Goal: Task Accomplishment & Management: Complete application form

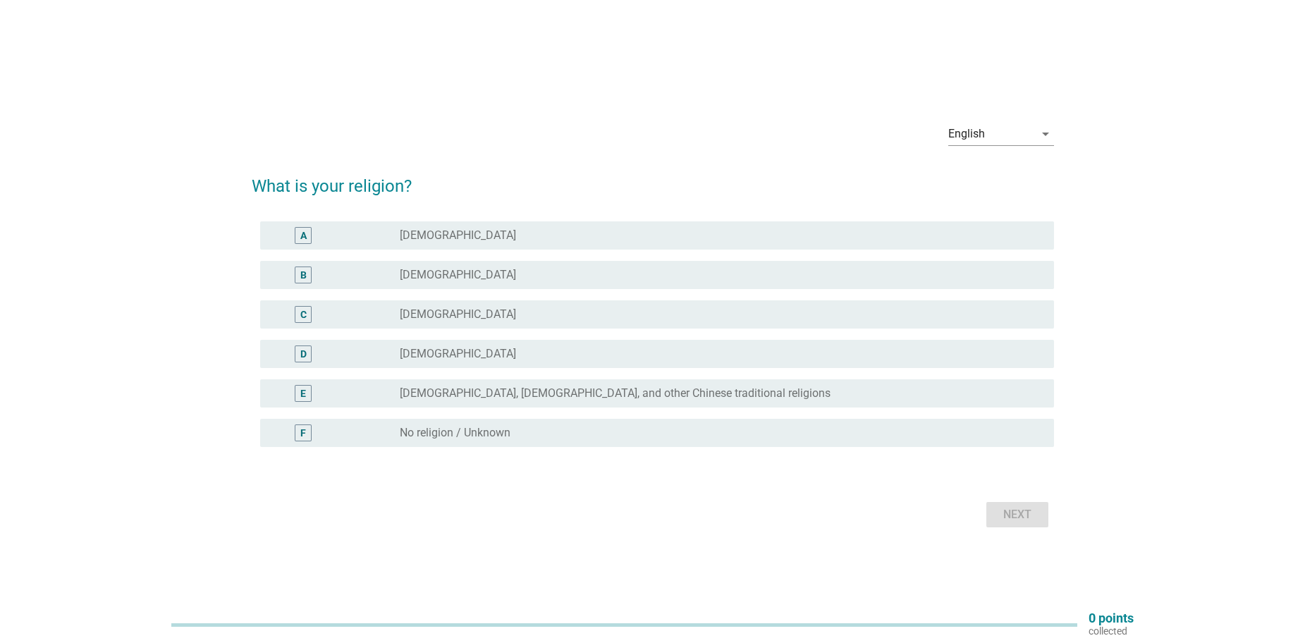
click at [463, 282] on div "radio_button_unchecked [DEMOGRAPHIC_DATA]" at bounding box center [721, 275] width 643 height 17
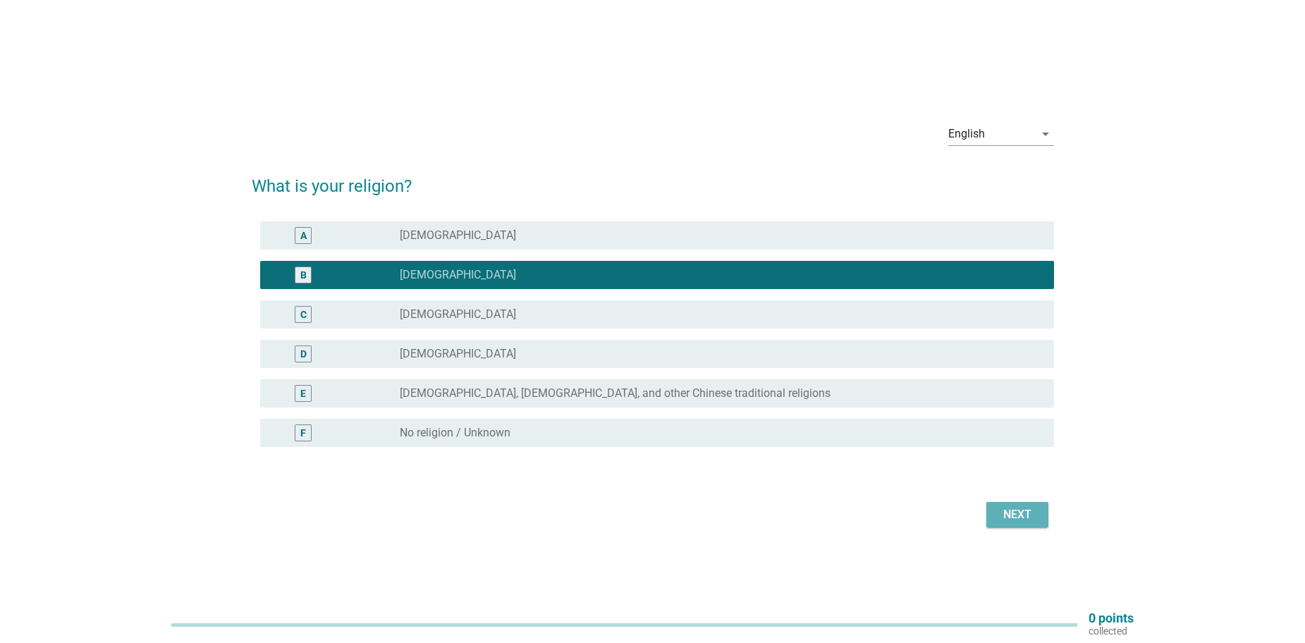
drag, startPoint x: 1035, startPoint y: 515, endPoint x: 1030, endPoint y: 521, distance: 8.0
click at [1033, 515] on div "Next" at bounding box center [1017, 514] width 39 height 17
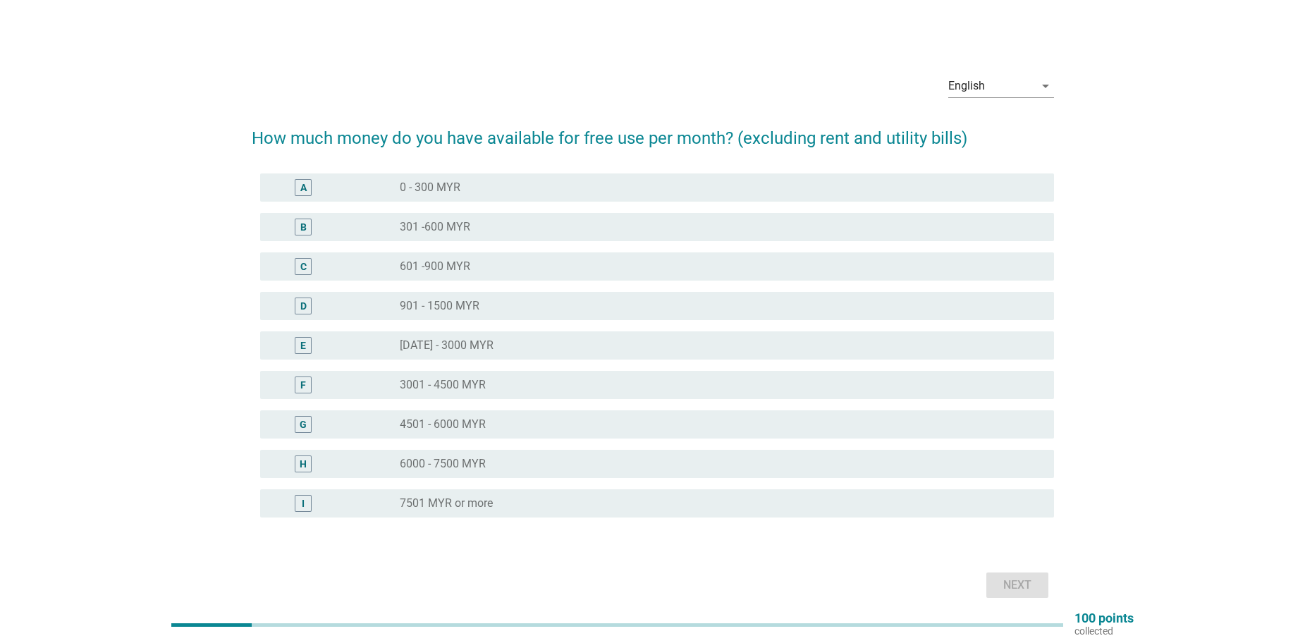
click at [410, 307] on label "901 - 1500 MYR" at bounding box center [440, 306] width 80 height 14
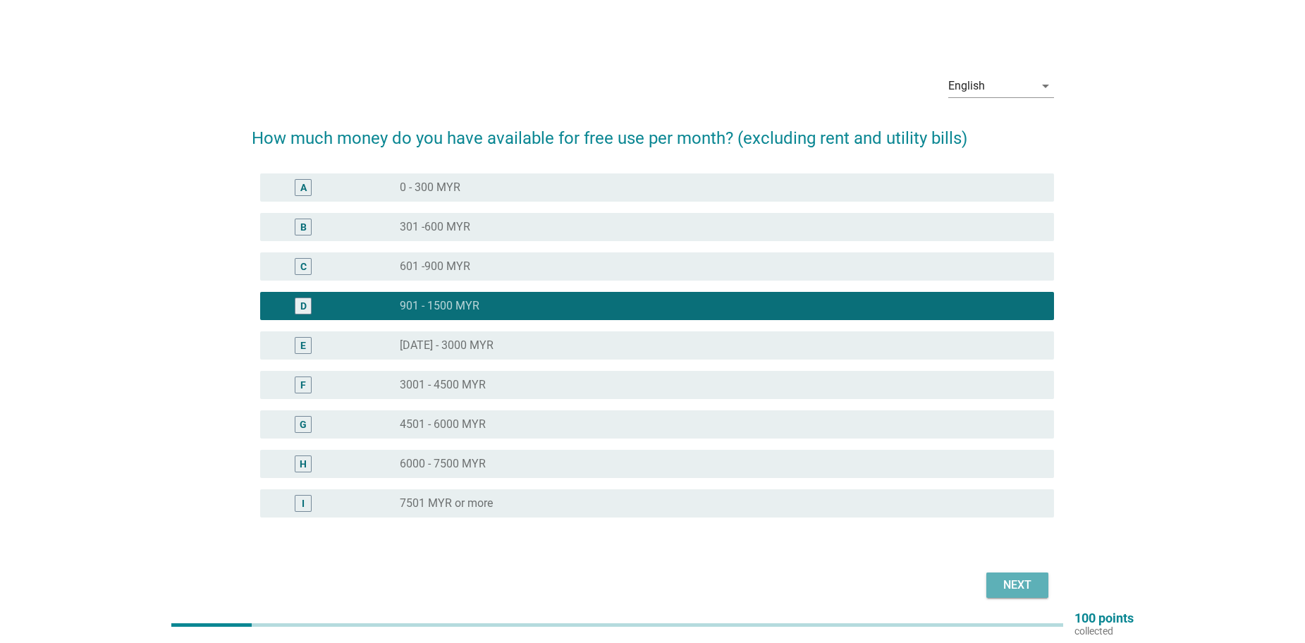
click at [1031, 585] on div "Next" at bounding box center [1017, 585] width 39 height 17
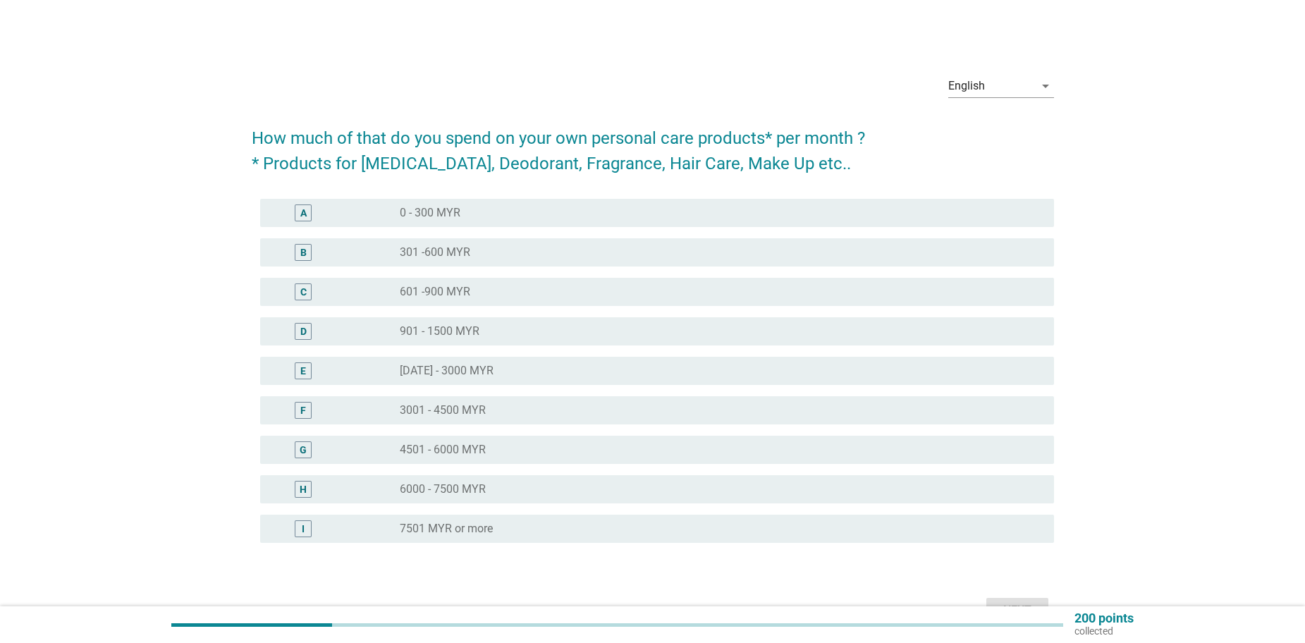
click at [493, 218] on div "radio_button_unchecked 0 - 300 MYR" at bounding box center [716, 213] width 632 height 14
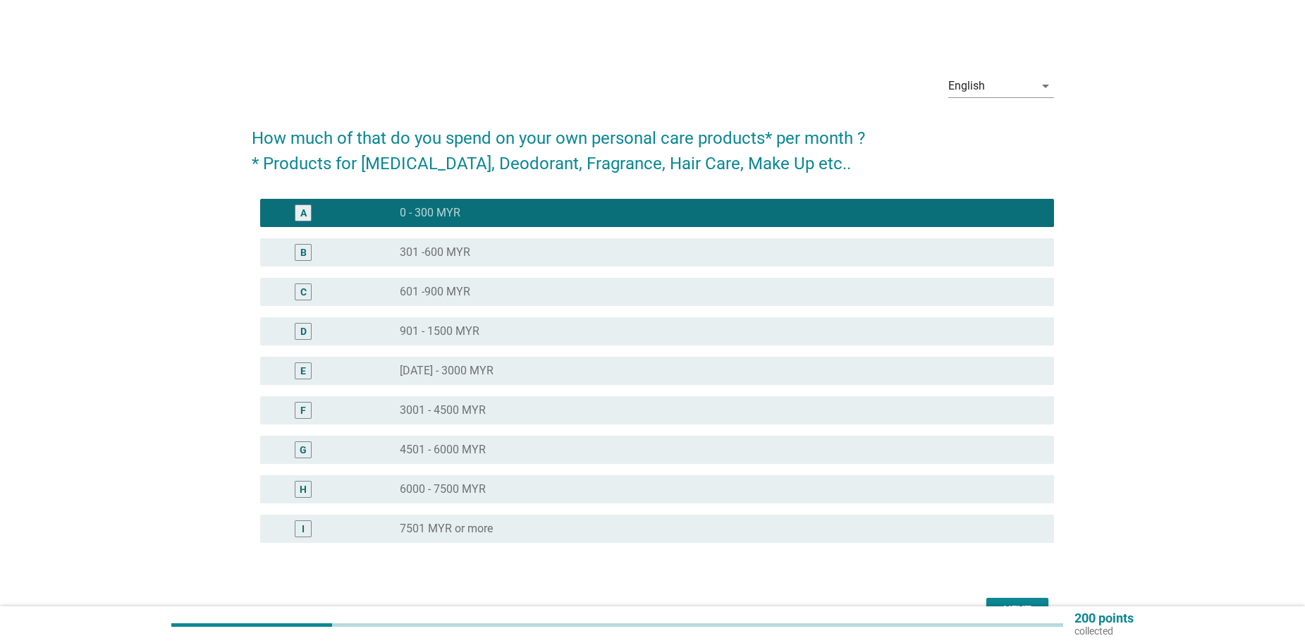
click at [1030, 599] on button "Next" at bounding box center [1017, 610] width 62 height 25
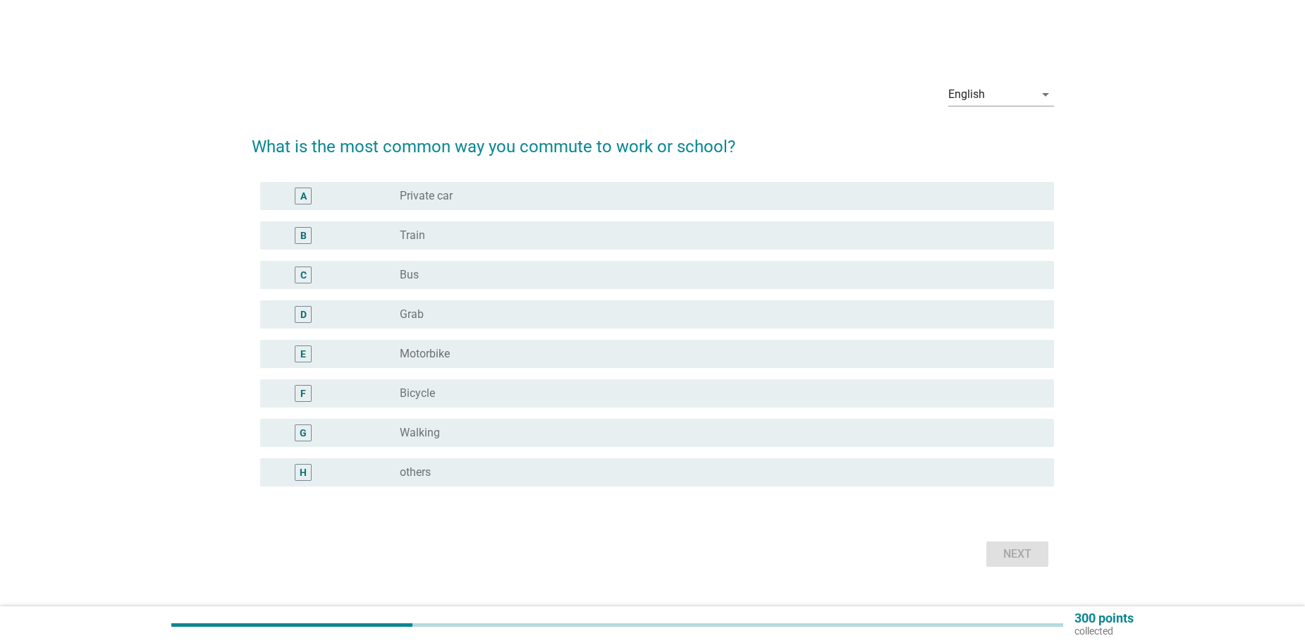
click at [584, 190] on div "radio_button_unchecked Private car" at bounding box center [716, 196] width 632 height 14
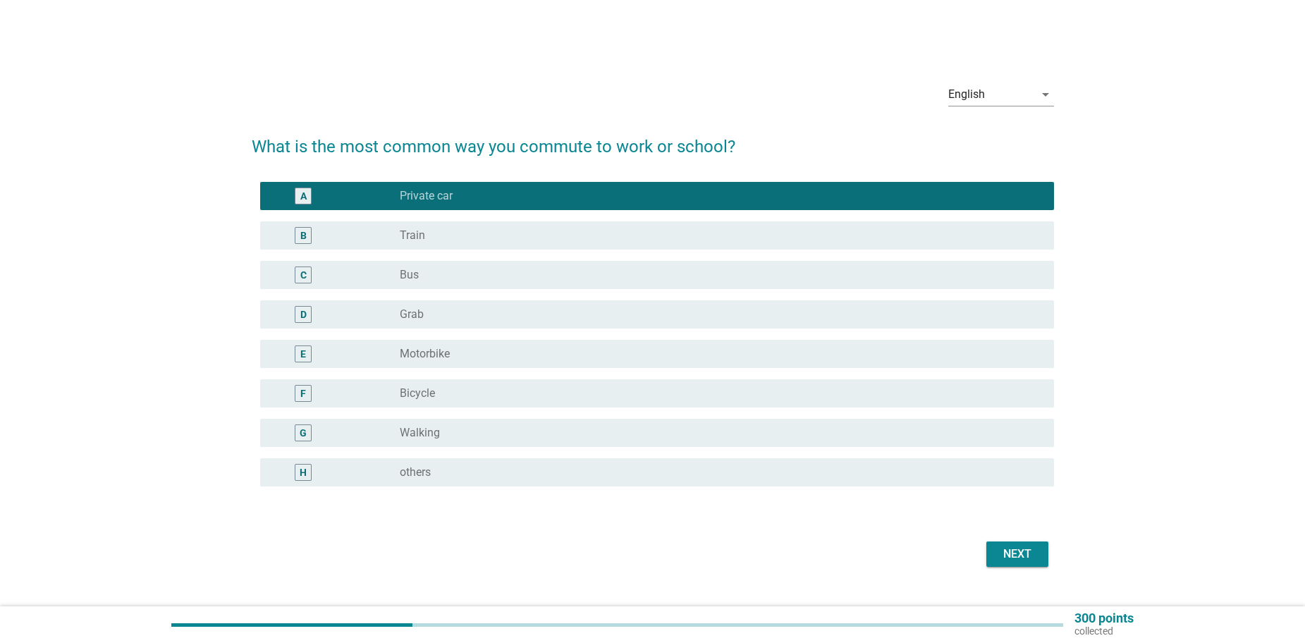
click at [998, 549] on div "Next" at bounding box center [1017, 554] width 39 height 17
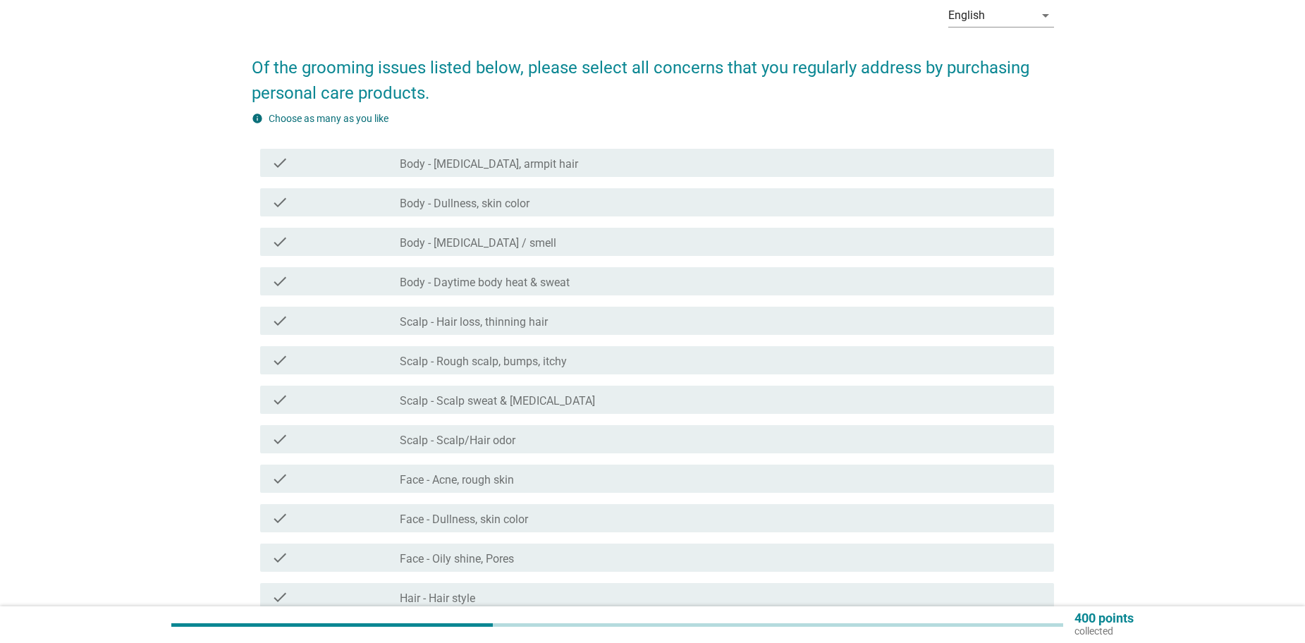
scroll to position [141, 0]
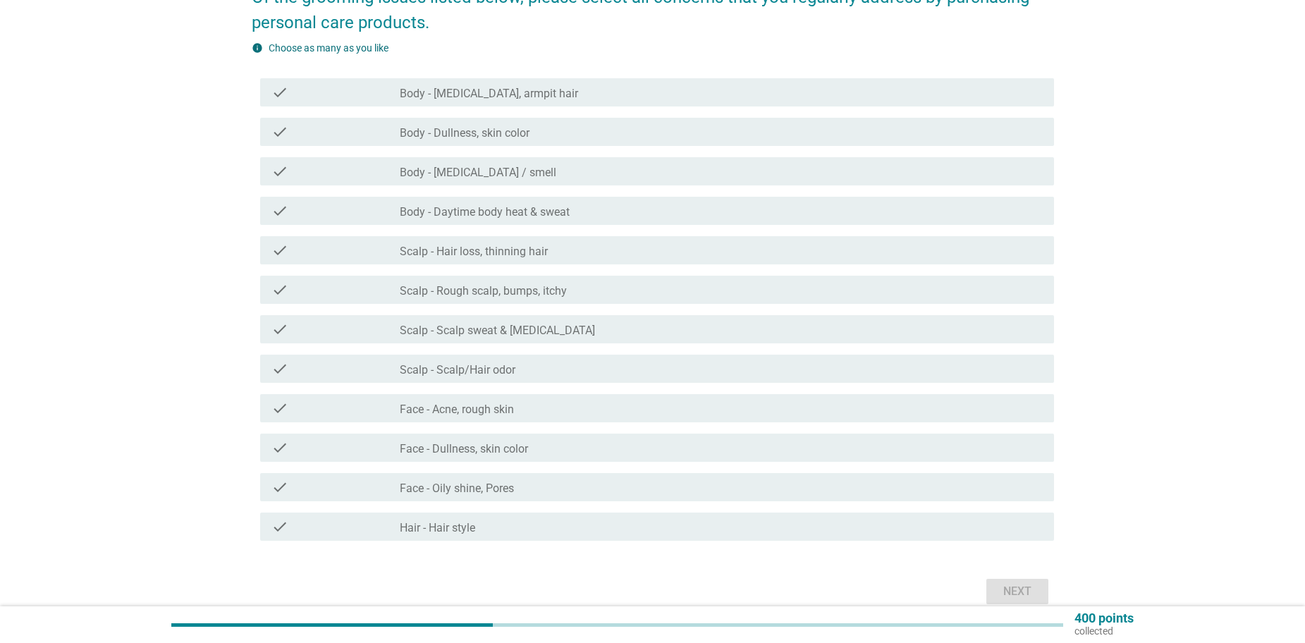
click at [571, 257] on div "check_box_outline_blank Scalp - Hair loss, thinning hair" at bounding box center [721, 250] width 643 height 17
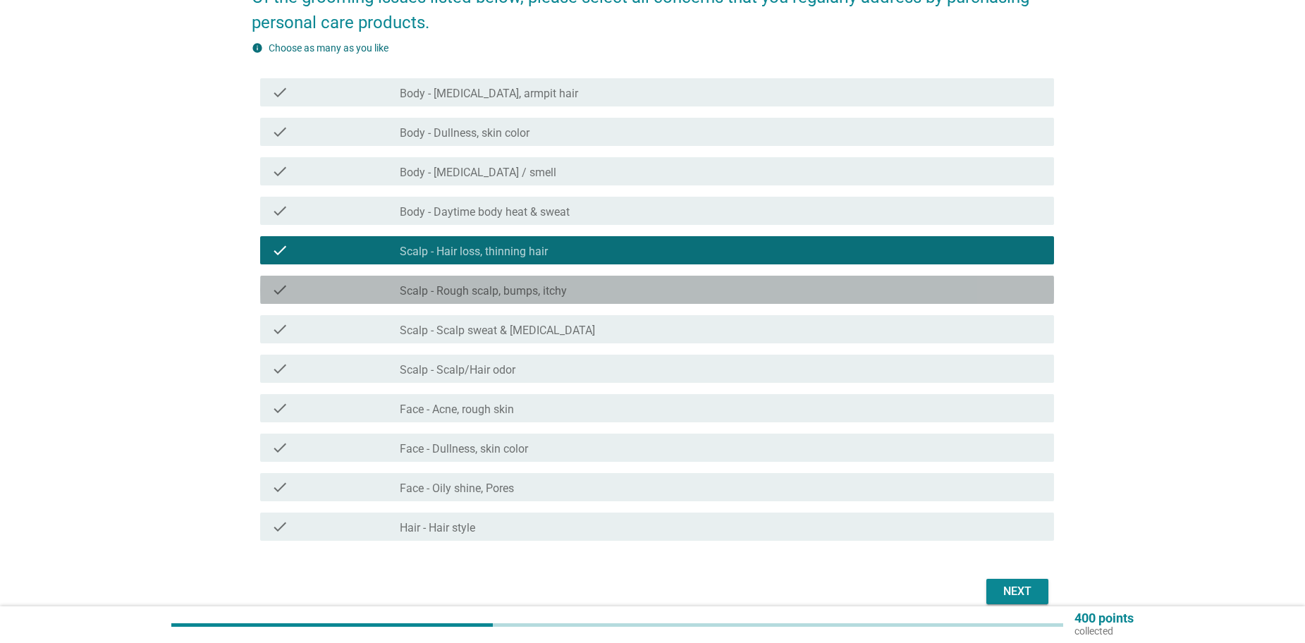
click at [545, 293] on label "Scalp - Rough scalp, bumps, itchy" at bounding box center [483, 291] width 167 height 14
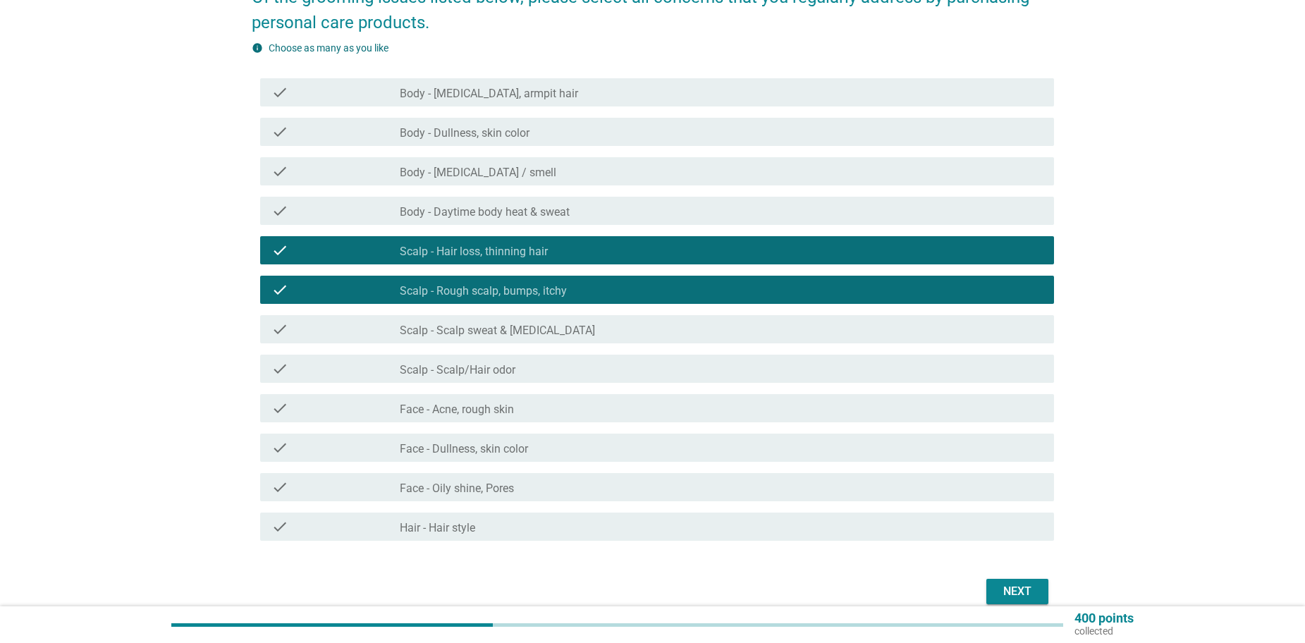
click at [532, 407] on div "check_box_outline_blank Face - Acne, rough skin" at bounding box center [721, 408] width 643 height 17
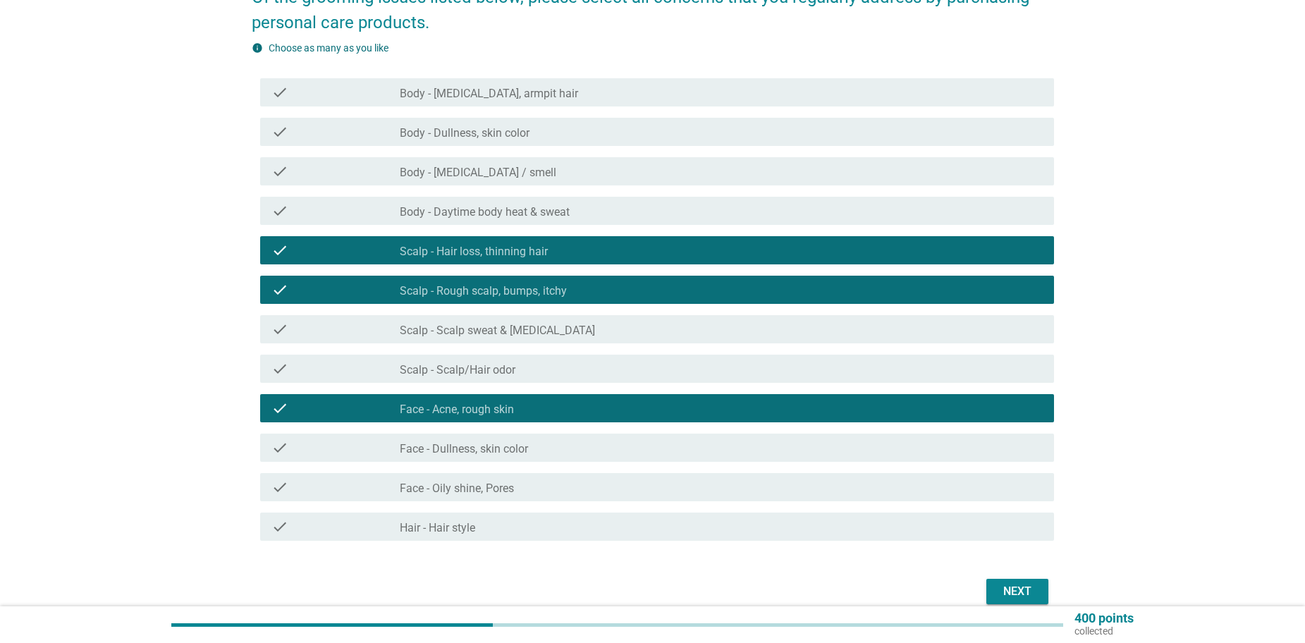
click at [515, 492] on div "check_box_outline_blank Face - Oily shine, Pores" at bounding box center [721, 487] width 643 height 17
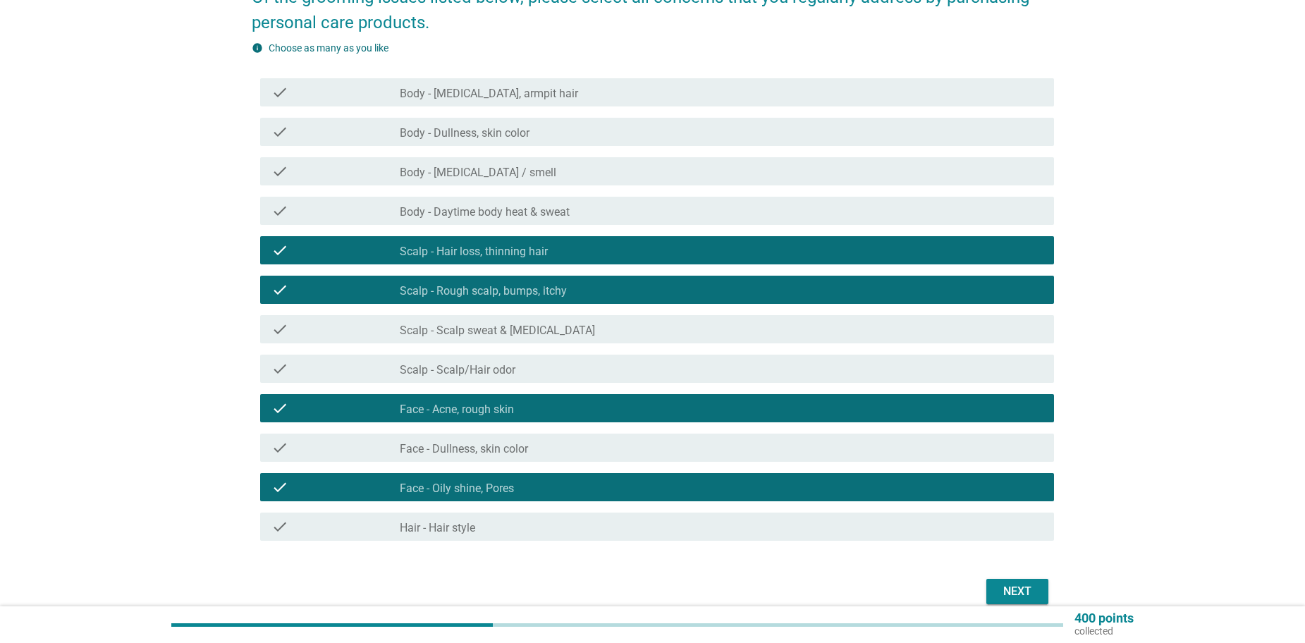
click at [1014, 589] on div "Next" at bounding box center [1017, 591] width 39 height 17
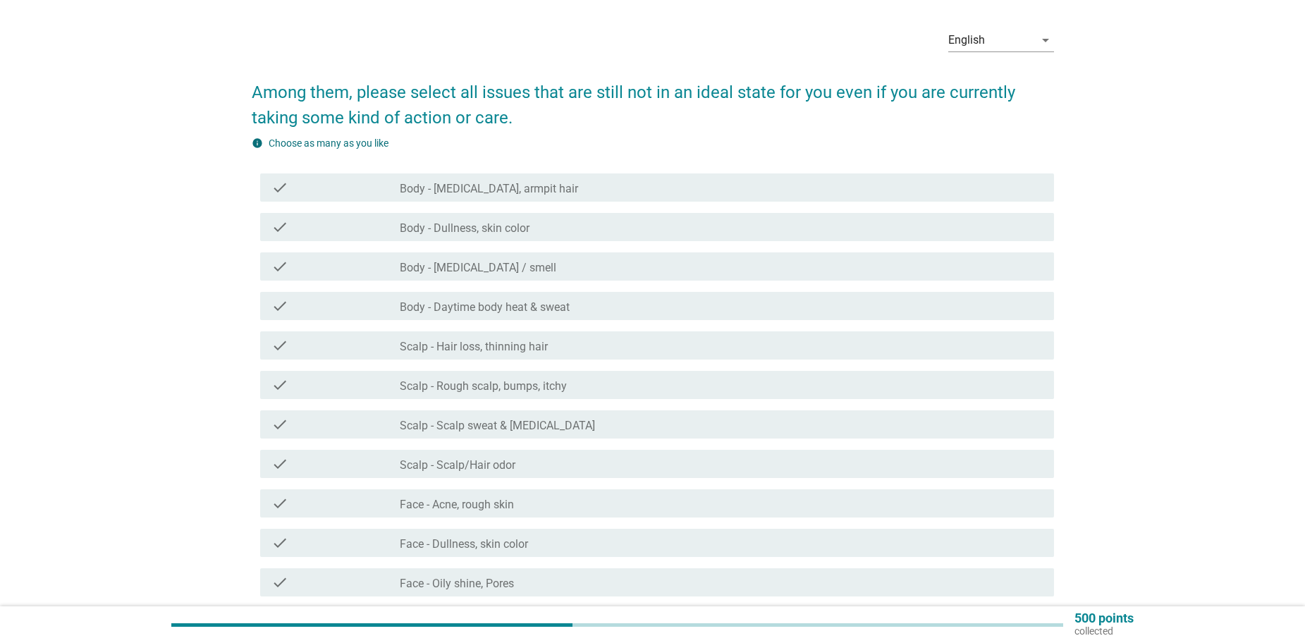
scroll to position [71, 0]
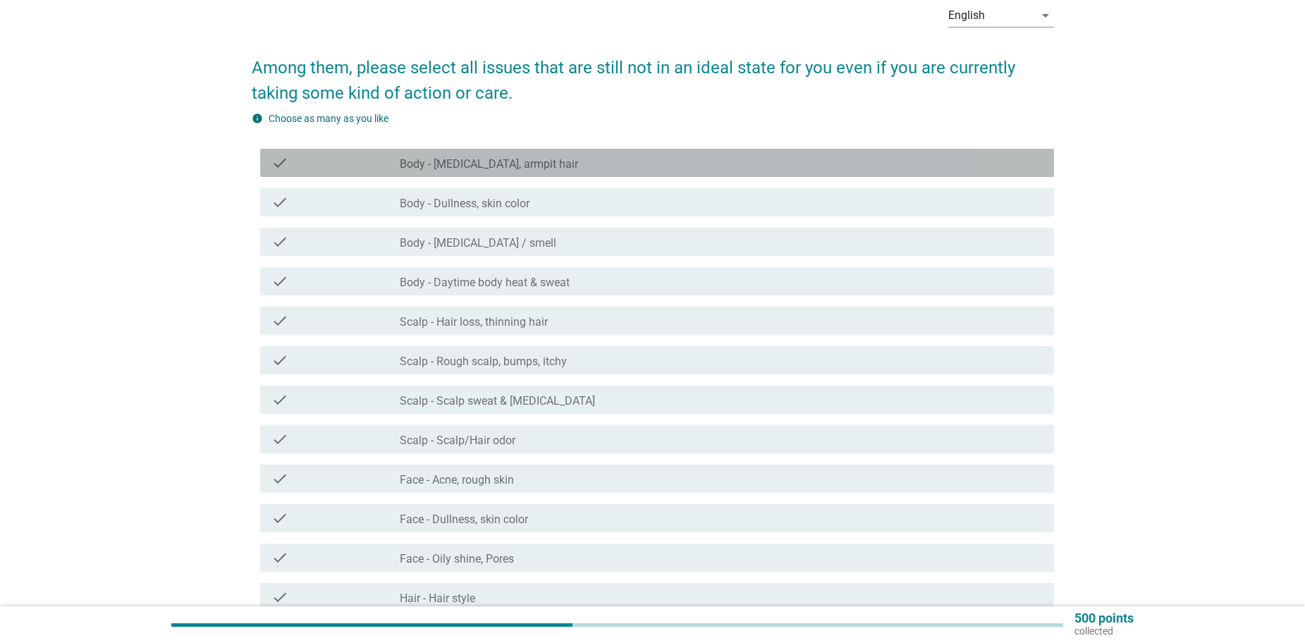
click at [521, 170] on label "Body - [MEDICAL_DATA], armpit hair" at bounding box center [489, 164] width 178 height 14
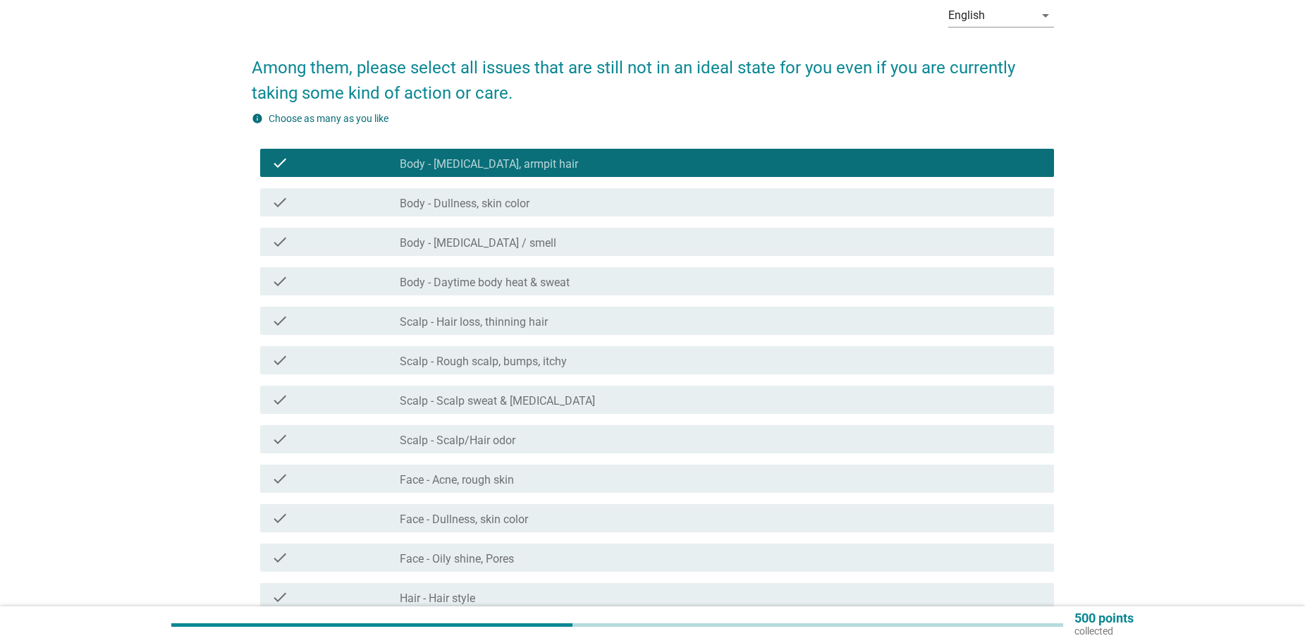
click at [501, 250] on label "Body - [MEDICAL_DATA] / smell" at bounding box center [478, 243] width 157 height 14
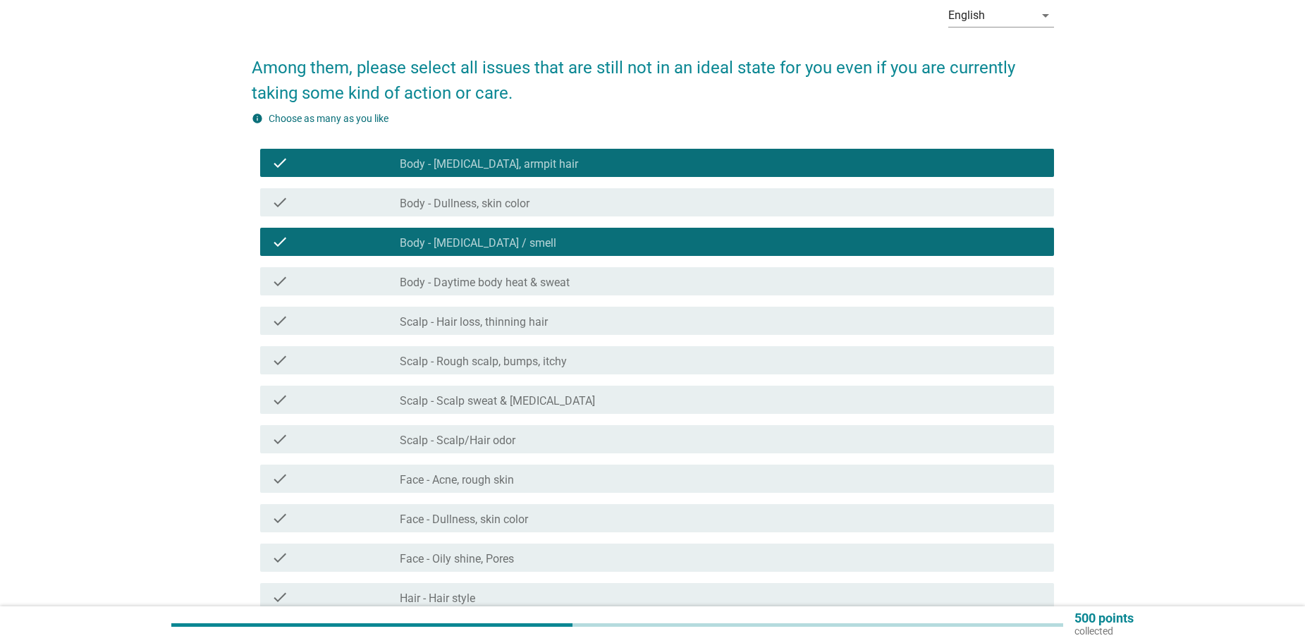
click at [586, 293] on div "check check_box_outline_blank Body - Daytime body heat & sweat" at bounding box center [657, 281] width 794 height 28
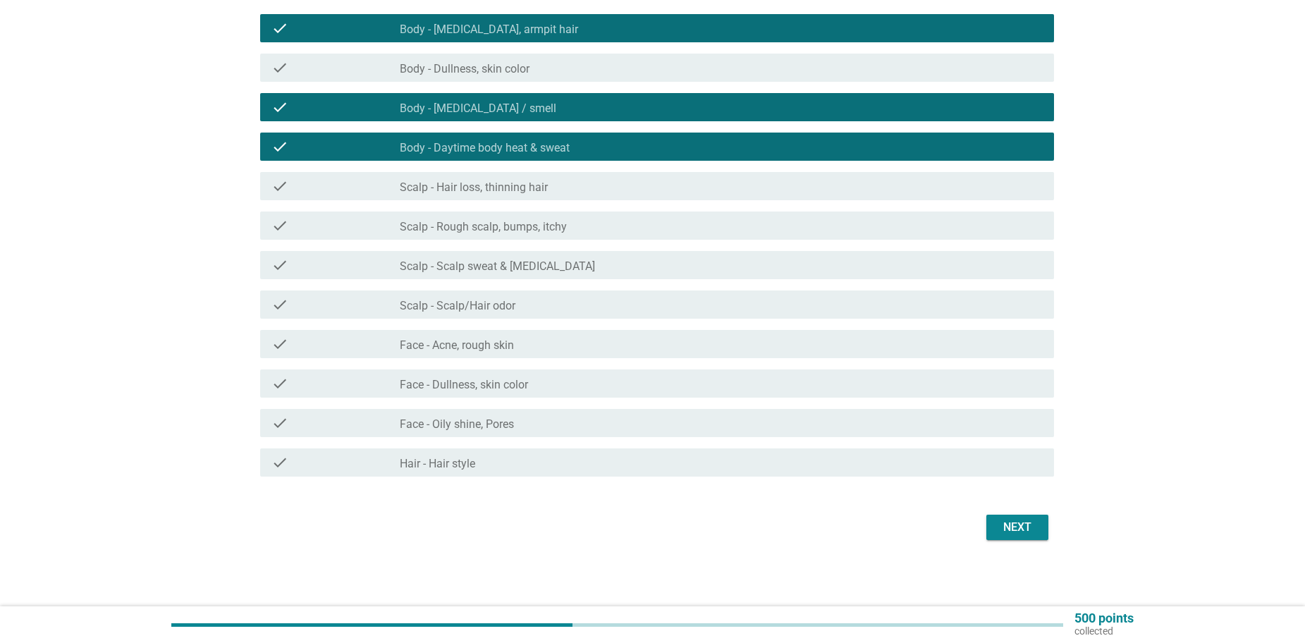
scroll to position [207, 0]
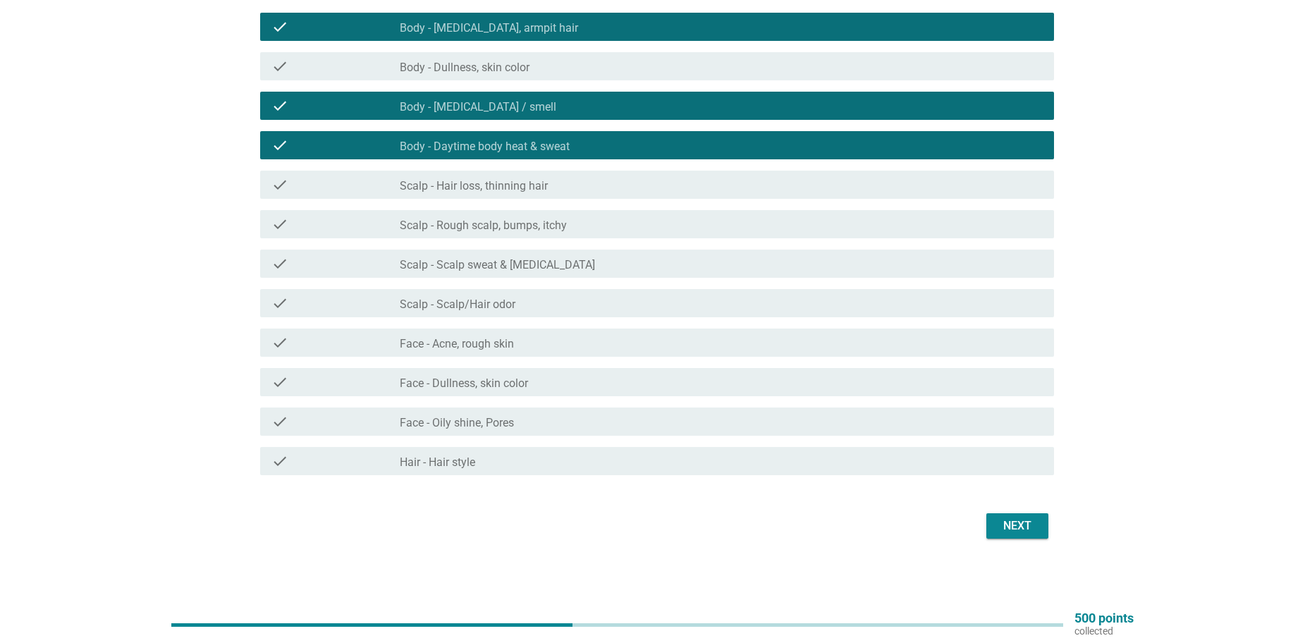
click at [552, 469] on div "check check_box_outline_blank Hair - Hair style" at bounding box center [657, 461] width 794 height 28
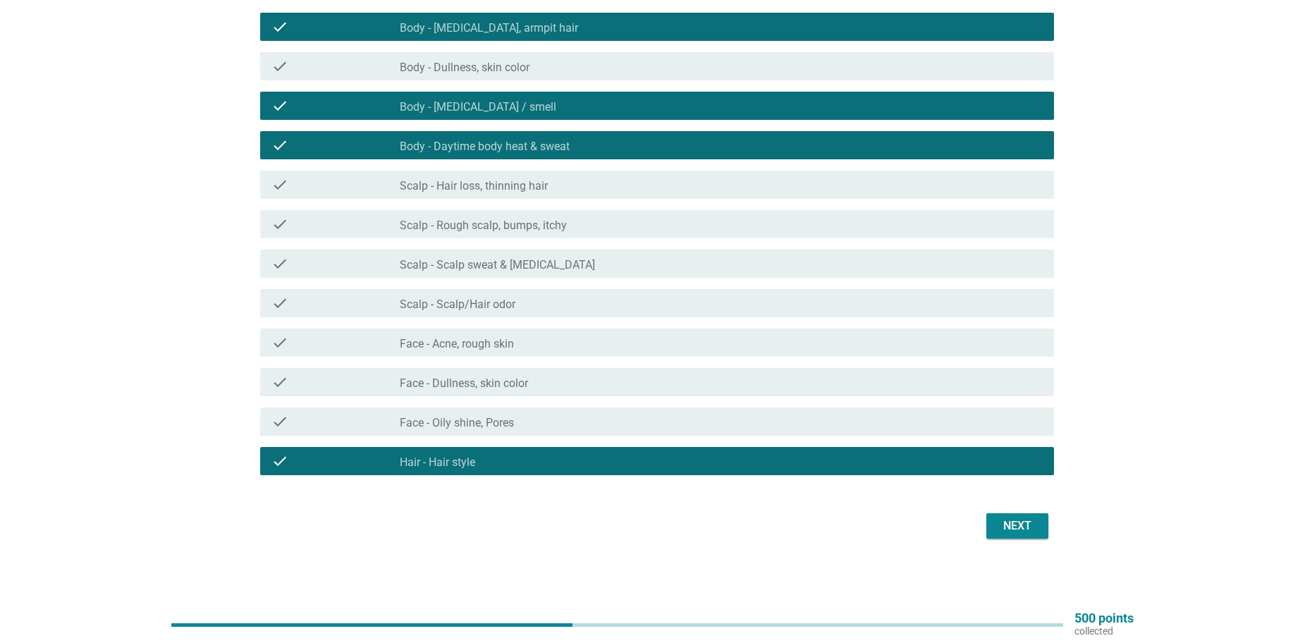
click at [1005, 518] on div "Next" at bounding box center [1017, 526] width 39 height 17
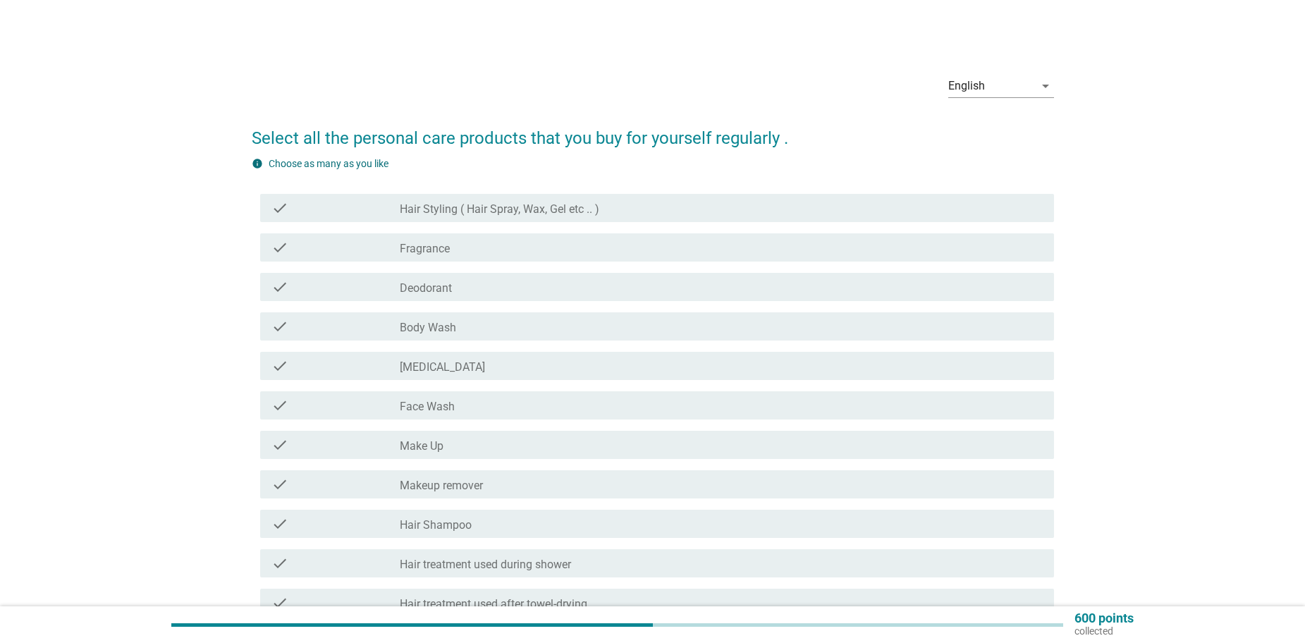
click at [541, 279] on div "check_box_outline_blank Deodorant" at bounding box center [721, 287] width 643 height 17
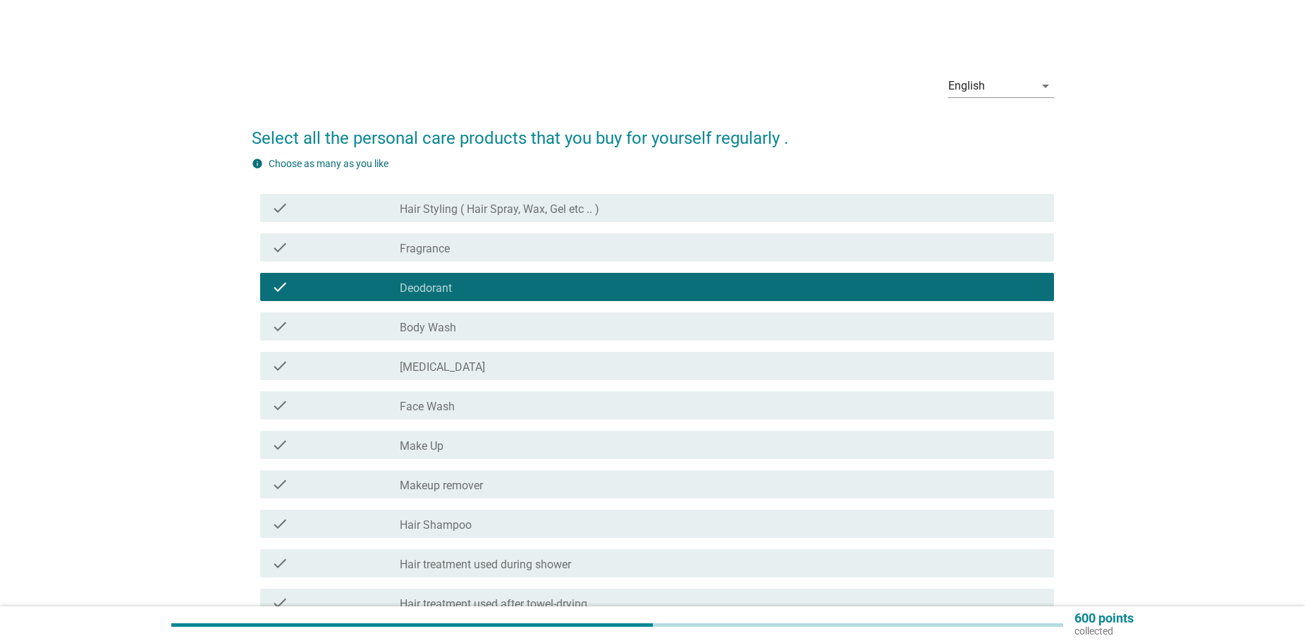
click at [541, 279] on div "check_box_outline_blank Deodorant" at bounding box center [721, 287] width 643 height 17
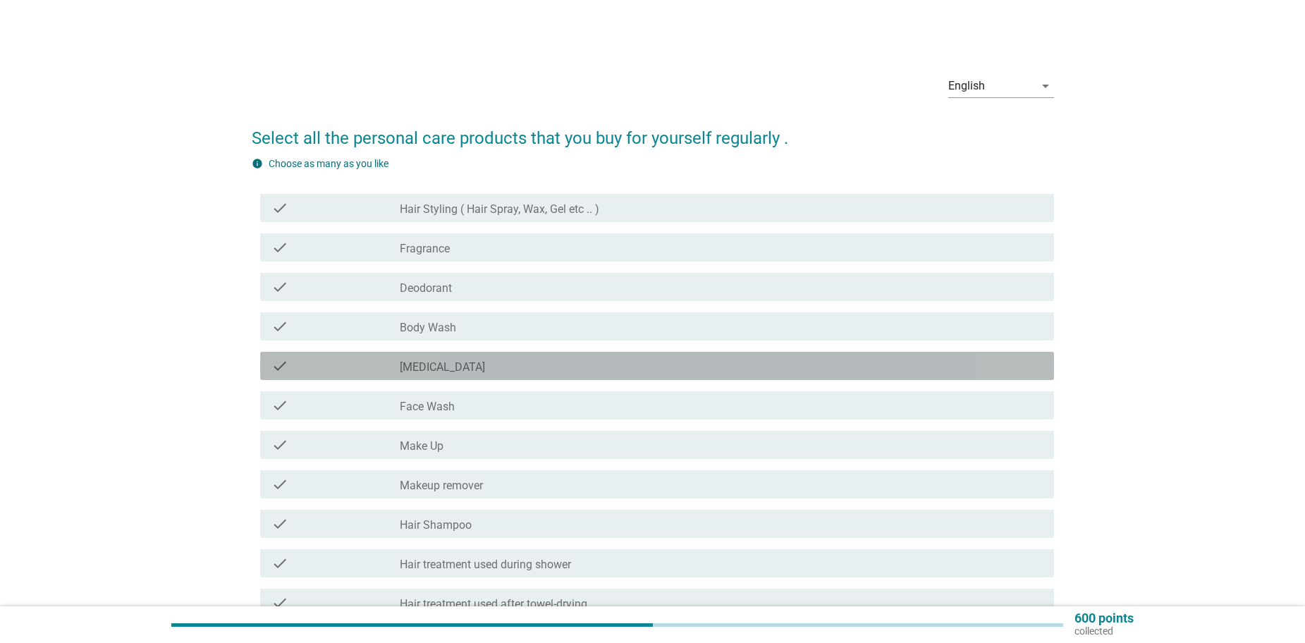
click at [511, 361] on div "check_box_outline_blank [MEDICAL_DATA]" at bounding box center [721, 365] width 643 height 17
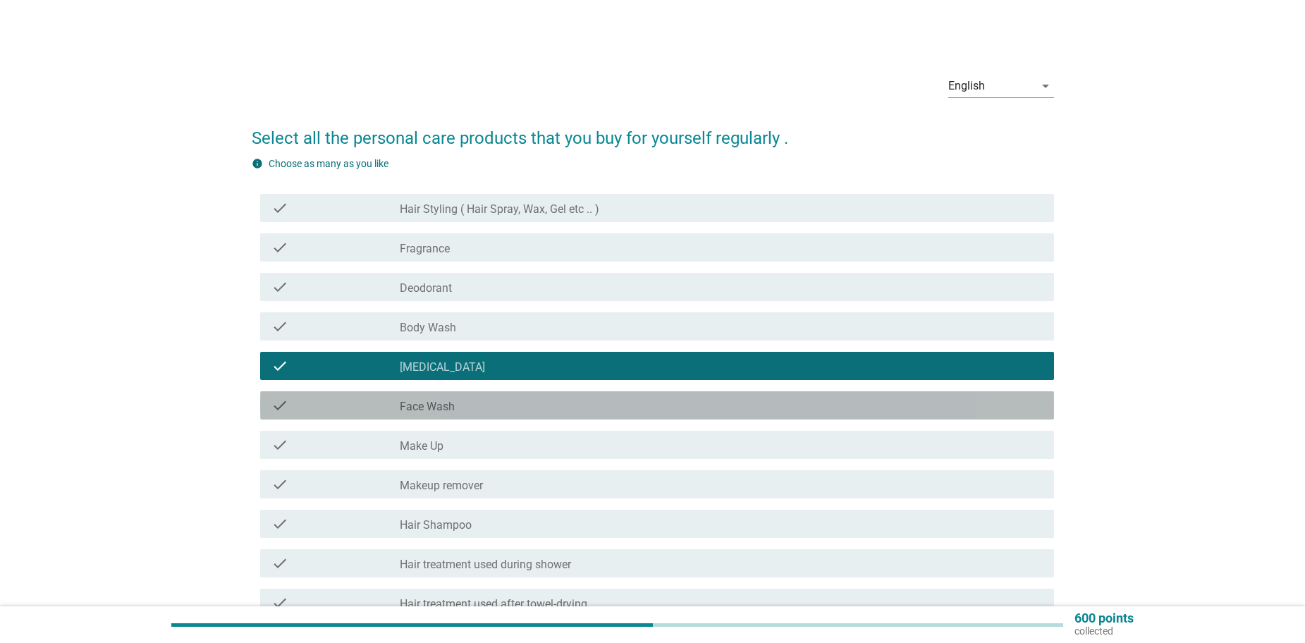
click at [494, 406] on div "check_box_outline_blank Face Wash" at bounding box center [721, 405] width 643 height 17
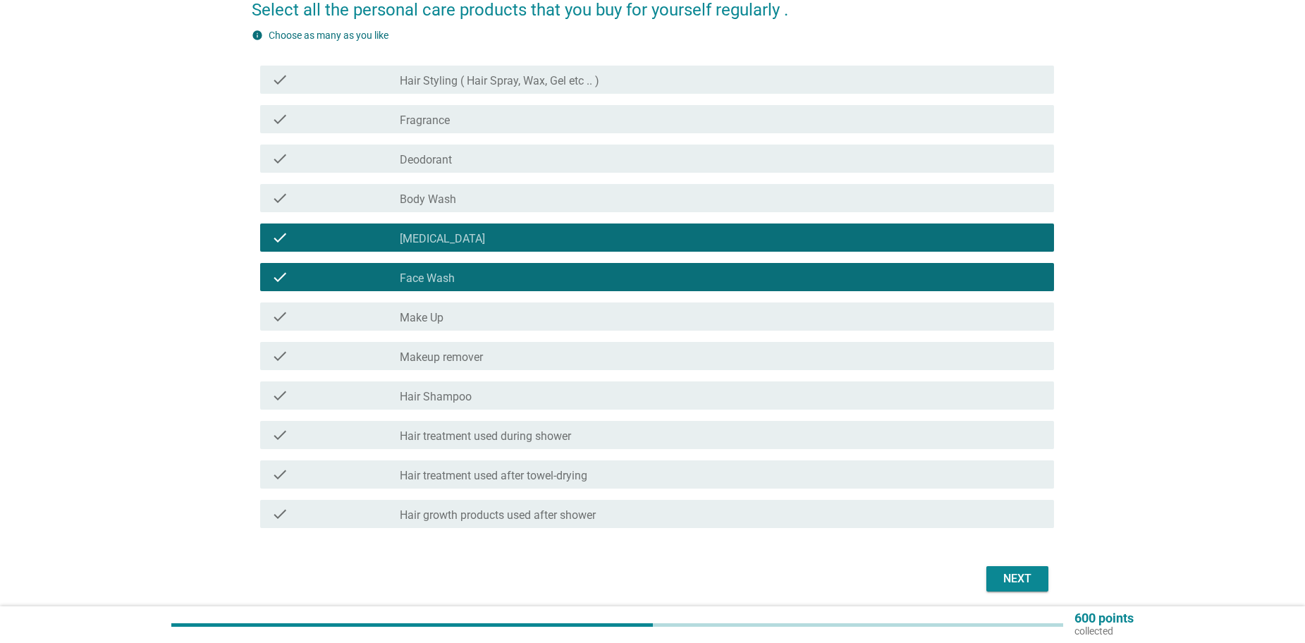
scroll to position [141, 0]
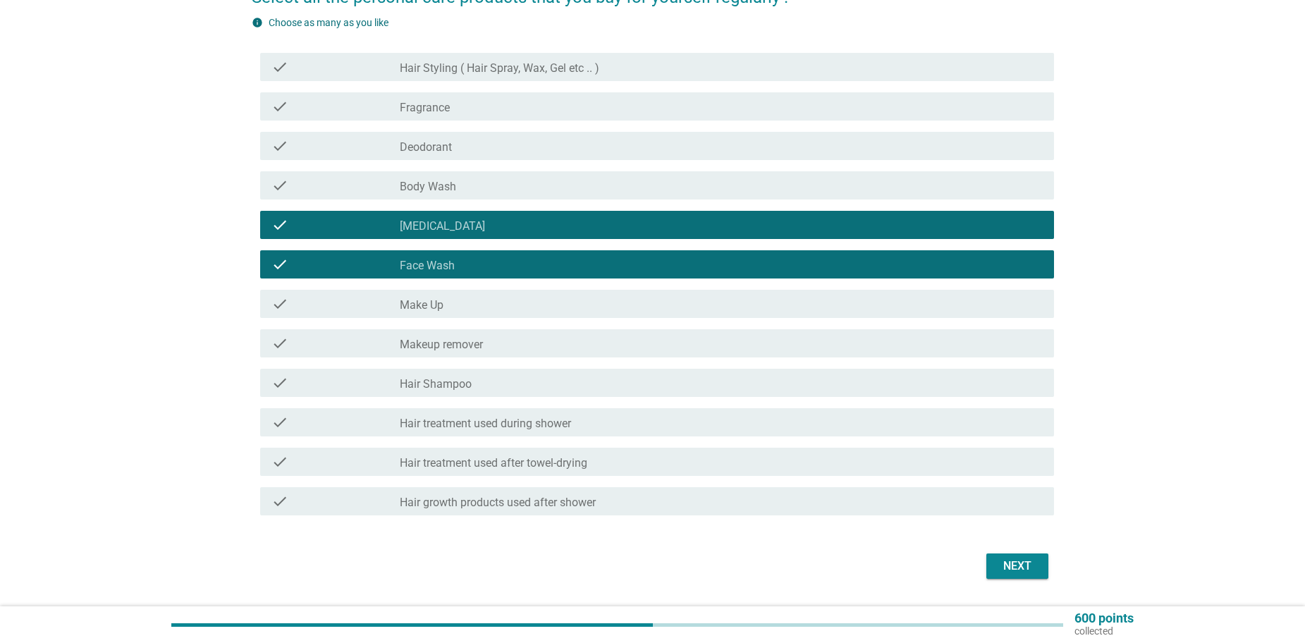
click at [511, 388] on div "check_box_outline_blank Hair Shampoo" at bounding box center [721, 382] width 643 height 17
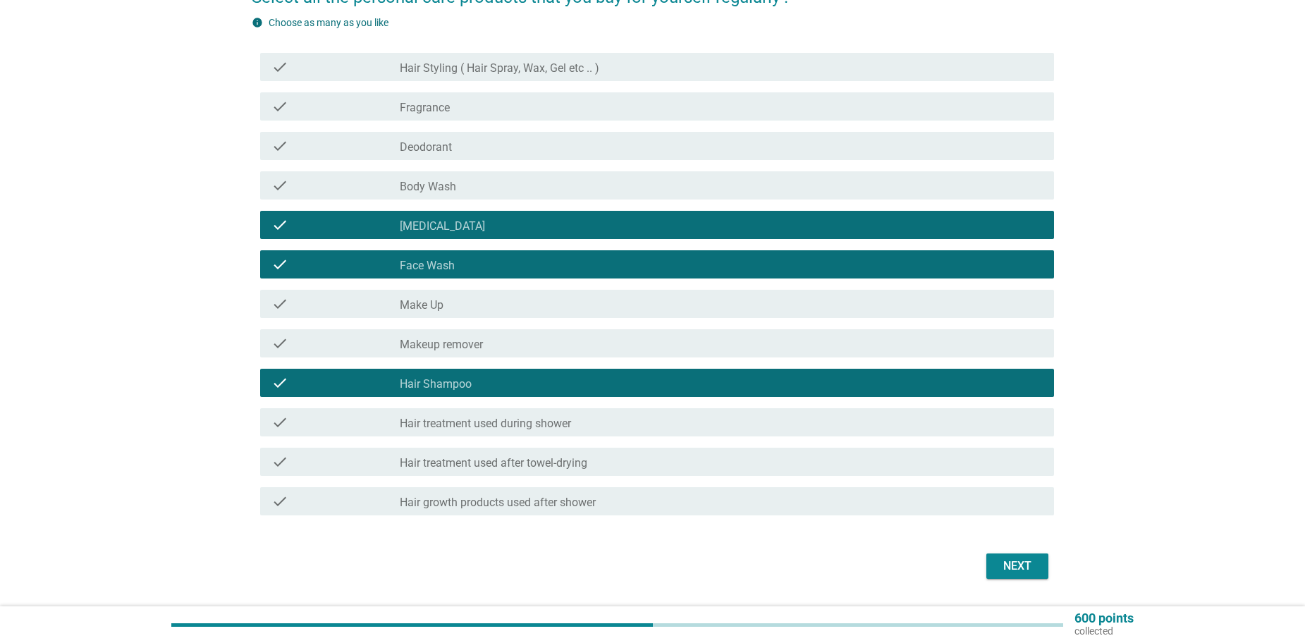
click at [542, 429] on label "Hair treatment used during shower" at bounding box center [485, 424] width 171 height 14
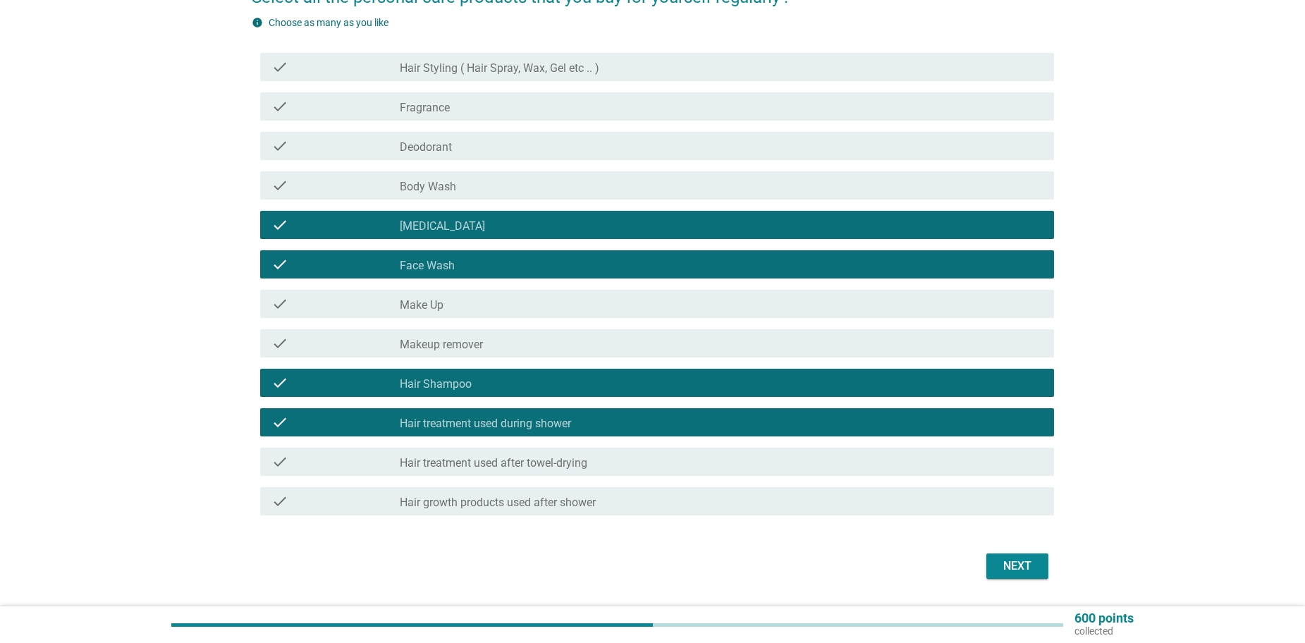
click at [1012, 561] on div "Next" at bounding box center [1017, 566] width 39 height 17
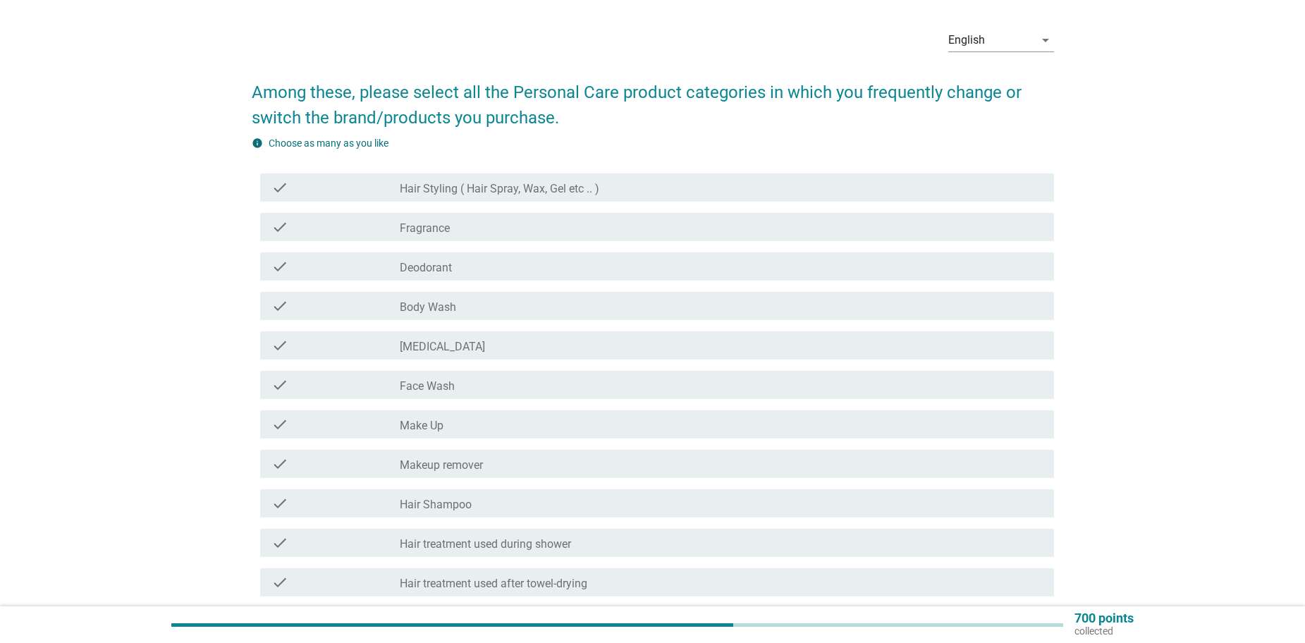
scroll to position [71, 0]
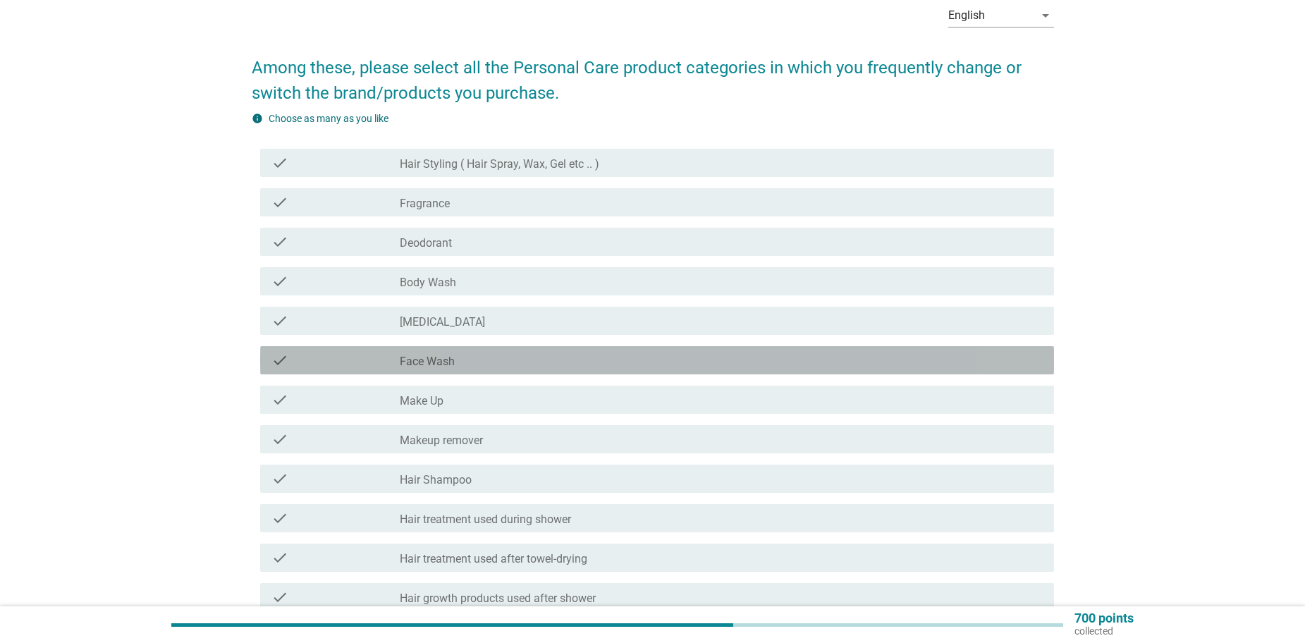
click at [499, 360] on div "check_box_outline_blank Face Wash" at bounding box center [721, 360] width 643 height 17
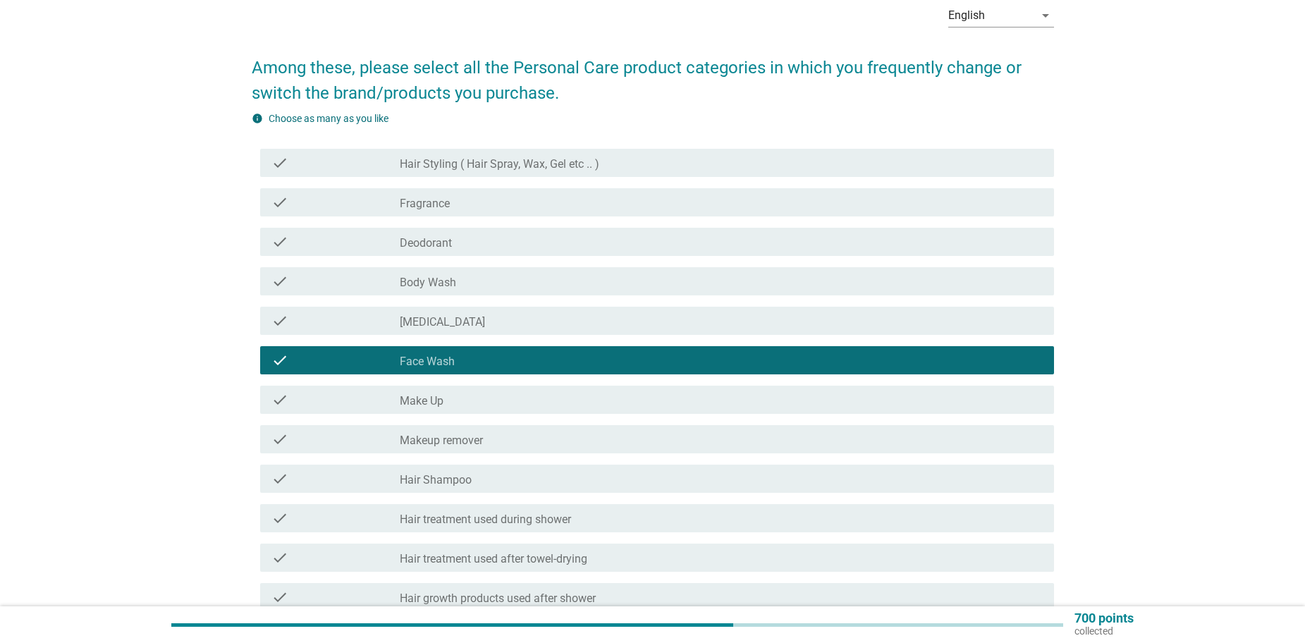
click at [510, 317] on div "check_box_outline_blank [MEDICAL_DATA]" at bounding box center [721, 320] width 643 height 17
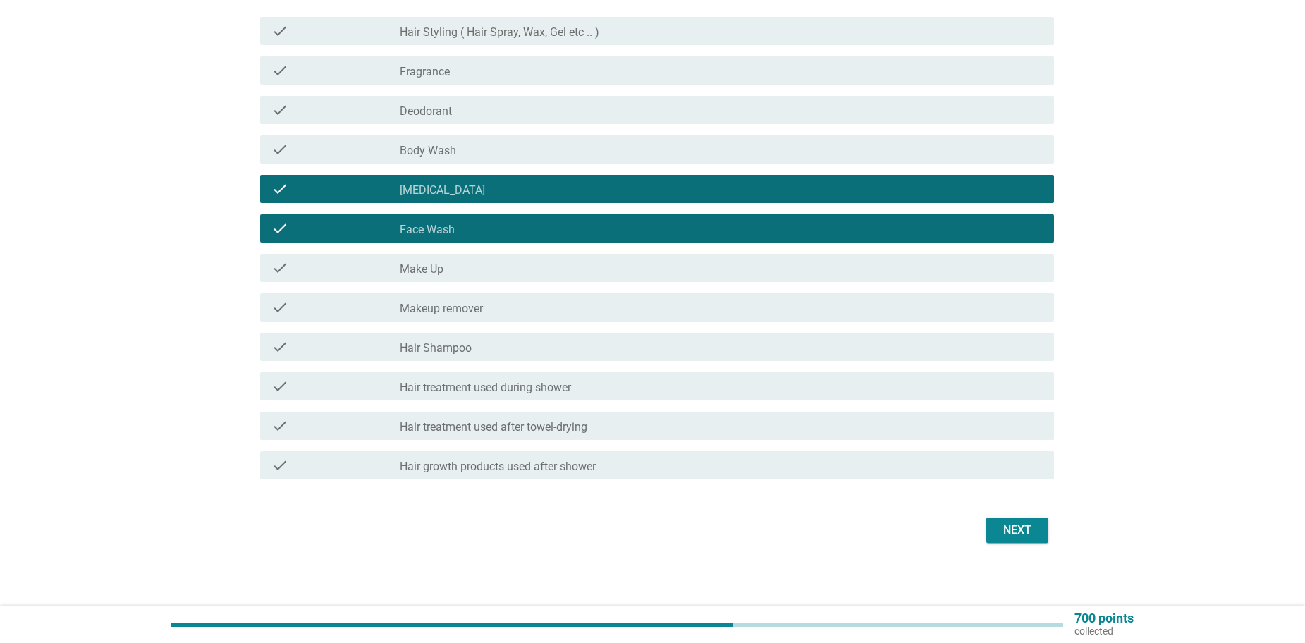
scroll to position [207, 0]
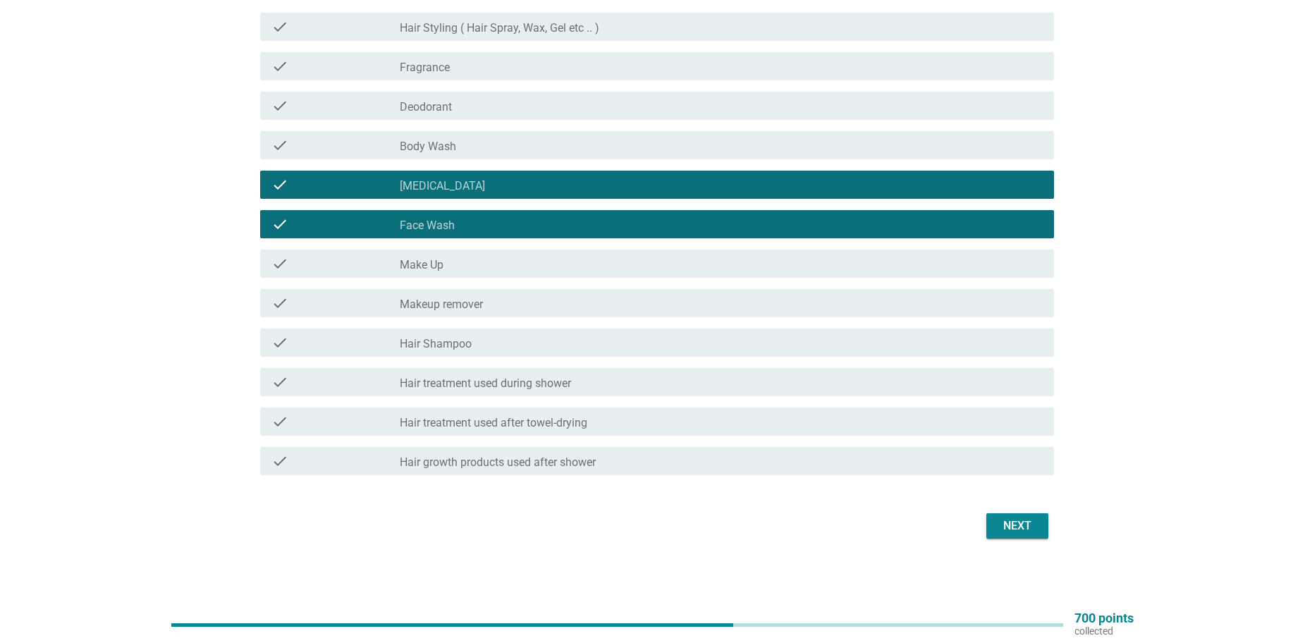
click at [508, 345] on div "check_box_outline_blank Hair Shampoo" at bounding box center [721, 342] width 643 height 17
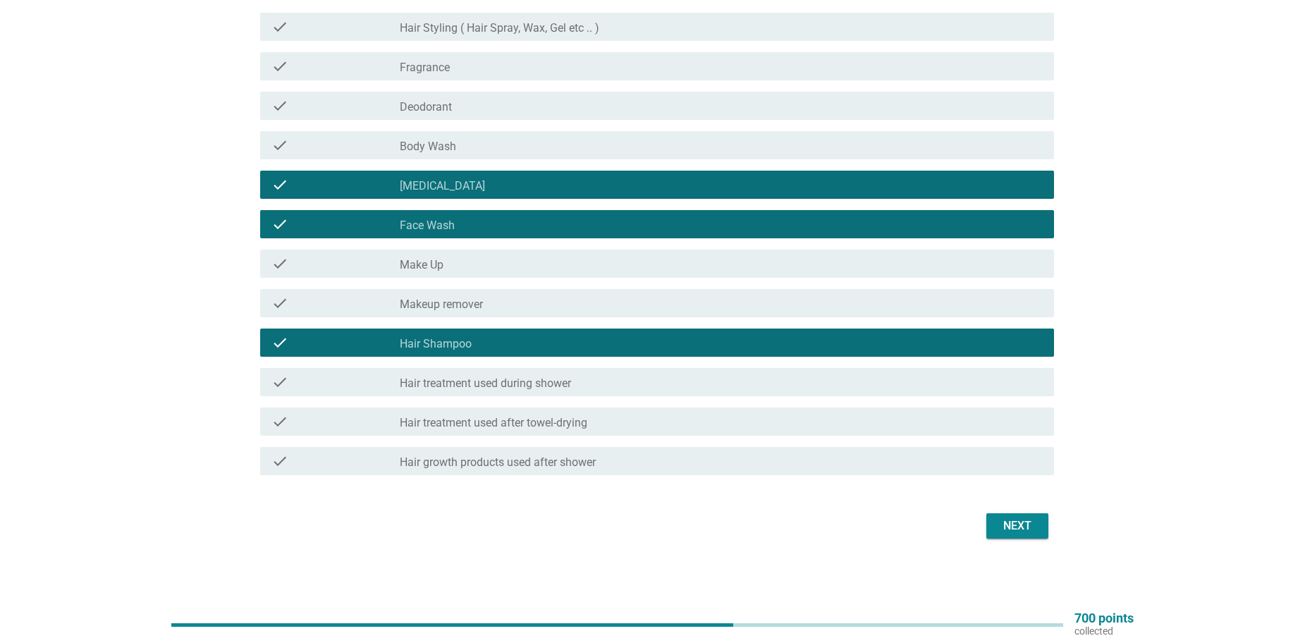
click at [1007, 520] on div "Next" at bounding box center [1017, 526] width 39 height 17
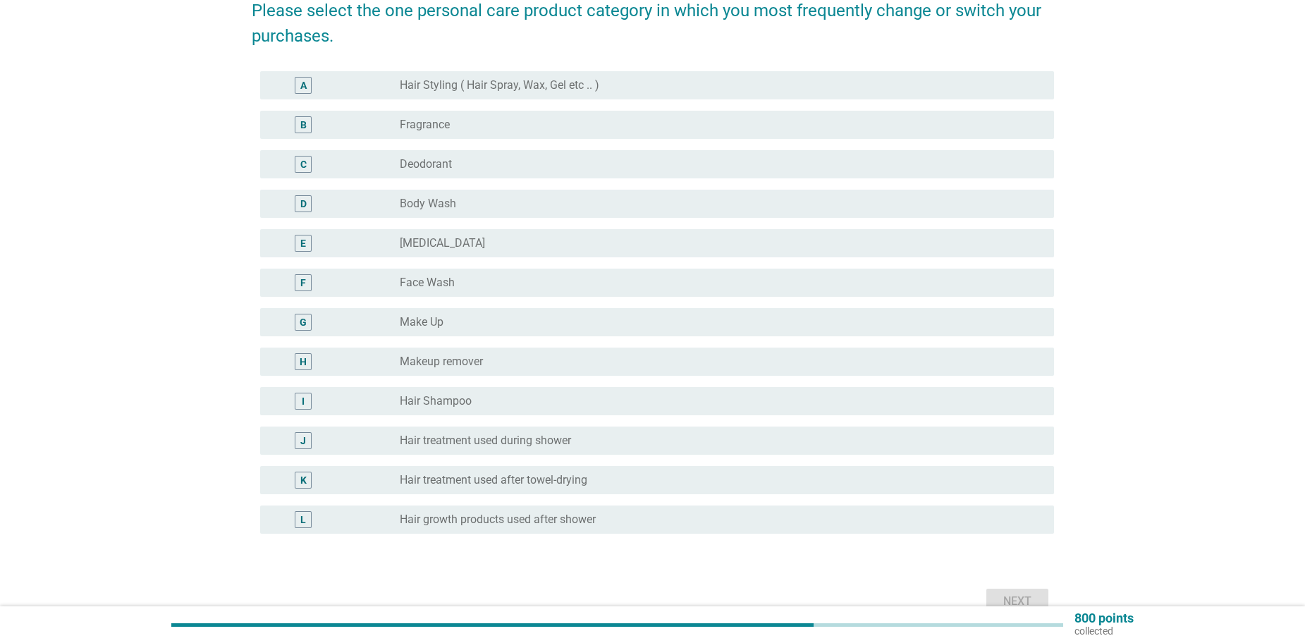
scroll to position [141, 0]
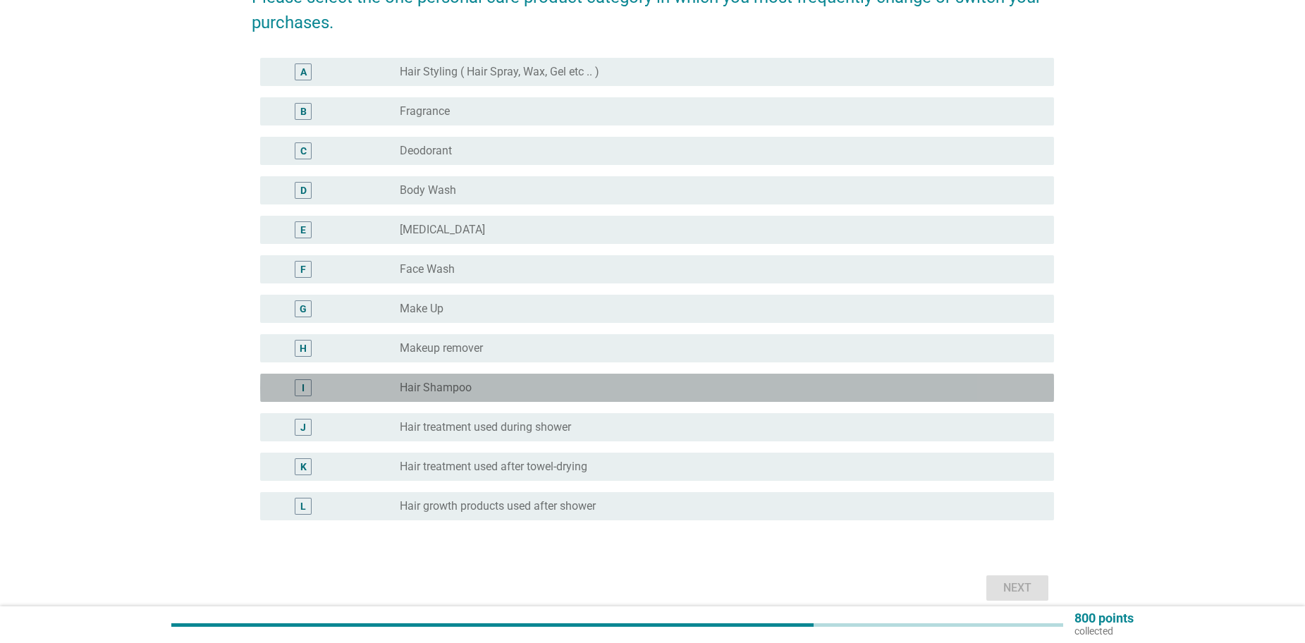
click at [421, 391] on label "Hair Shampoo" at bounding box center [436, 388] width 72 height 14
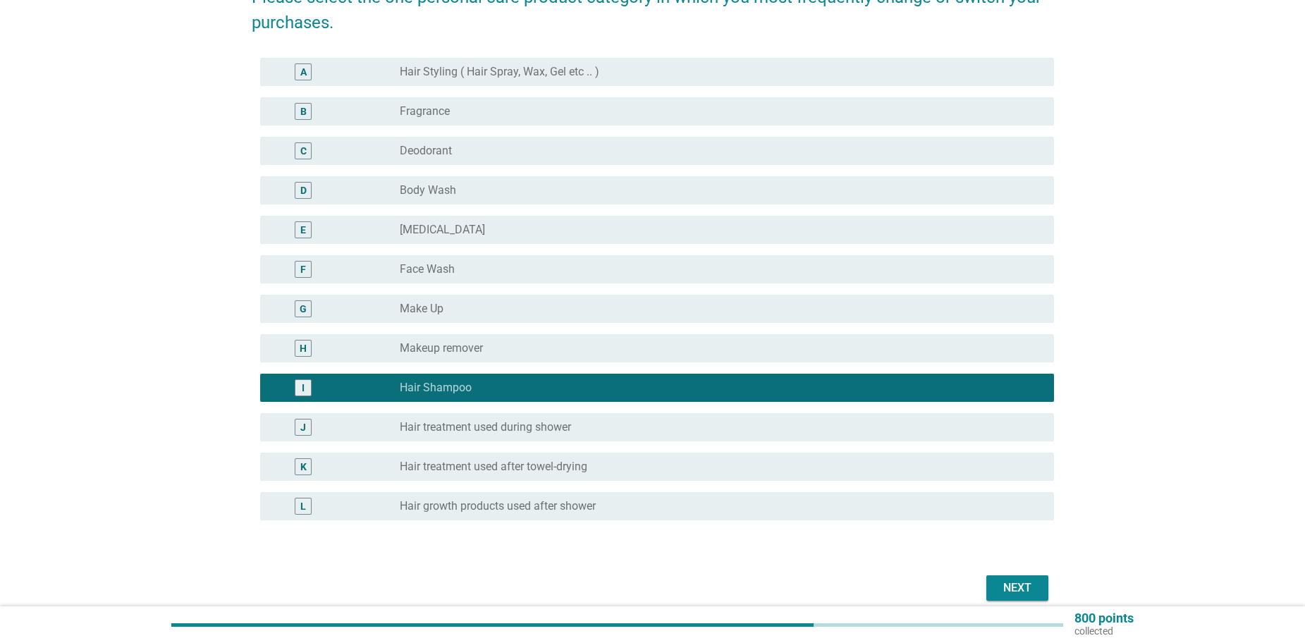
click at [1034, 600] on button "Next" at bounding box center [1017, 587] width 62 height 25
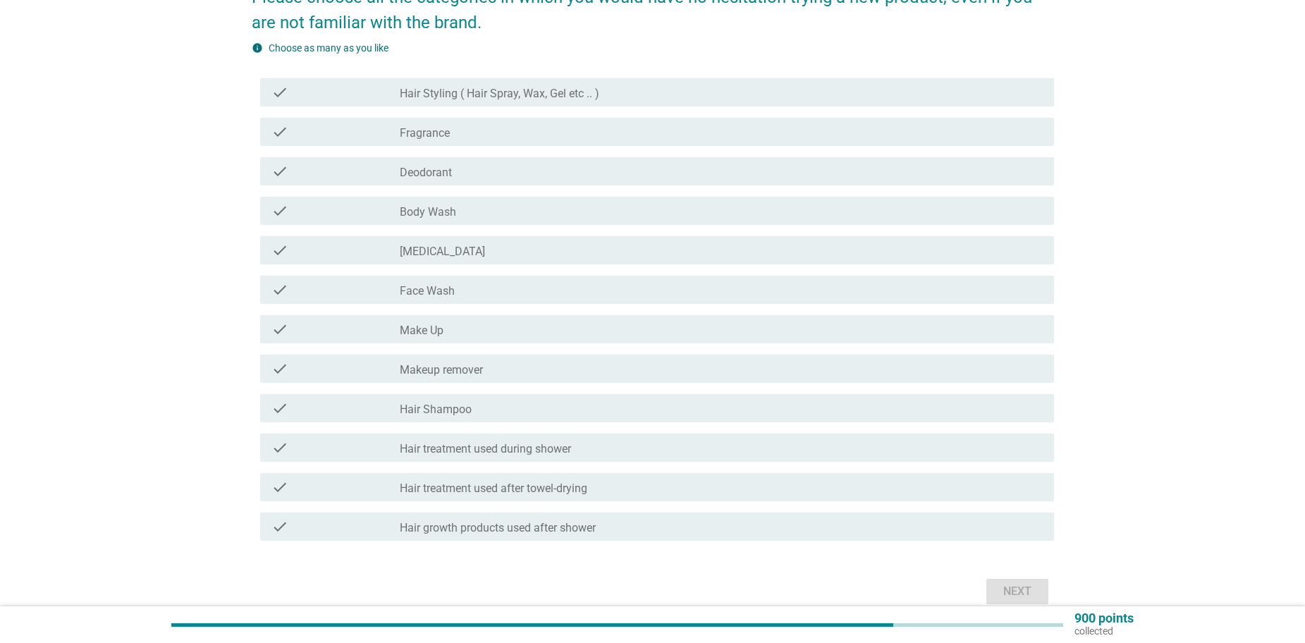
click at [501, 334] on div "check_box_outline_blank Make Up" at bounding box center [721, 329] width 643 height 17
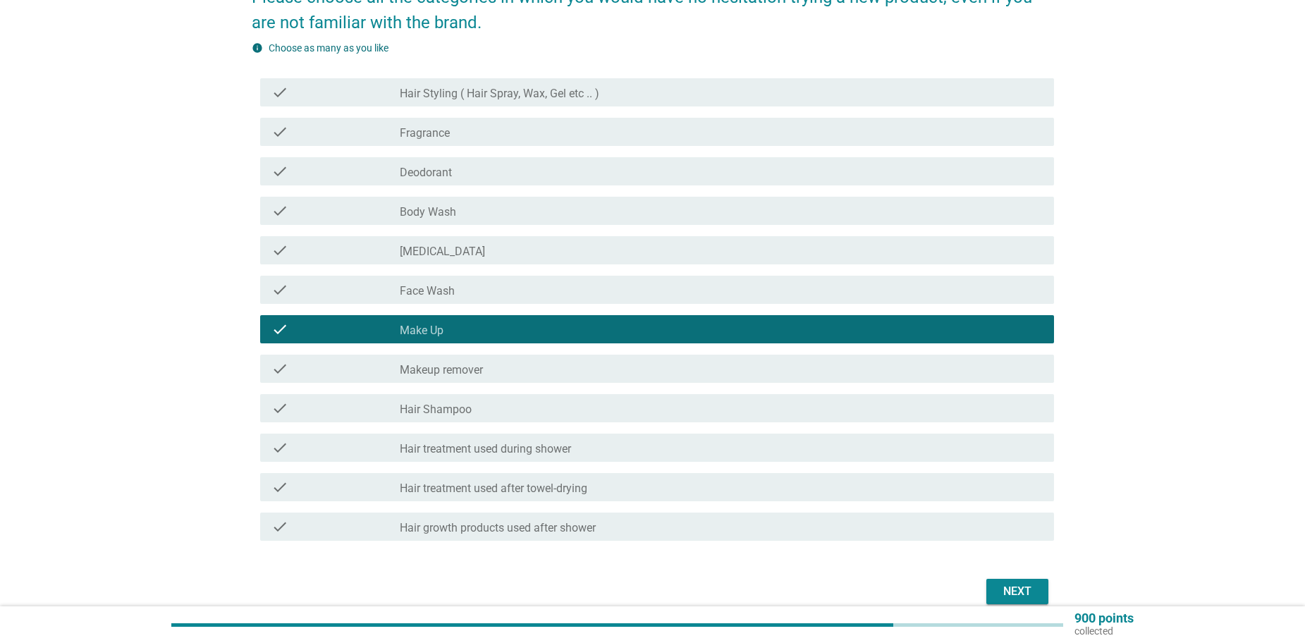
click at [534, 298] on div "check_box_outline_blank Face Wash" at bounding box center [721, 289] width 643 height 17
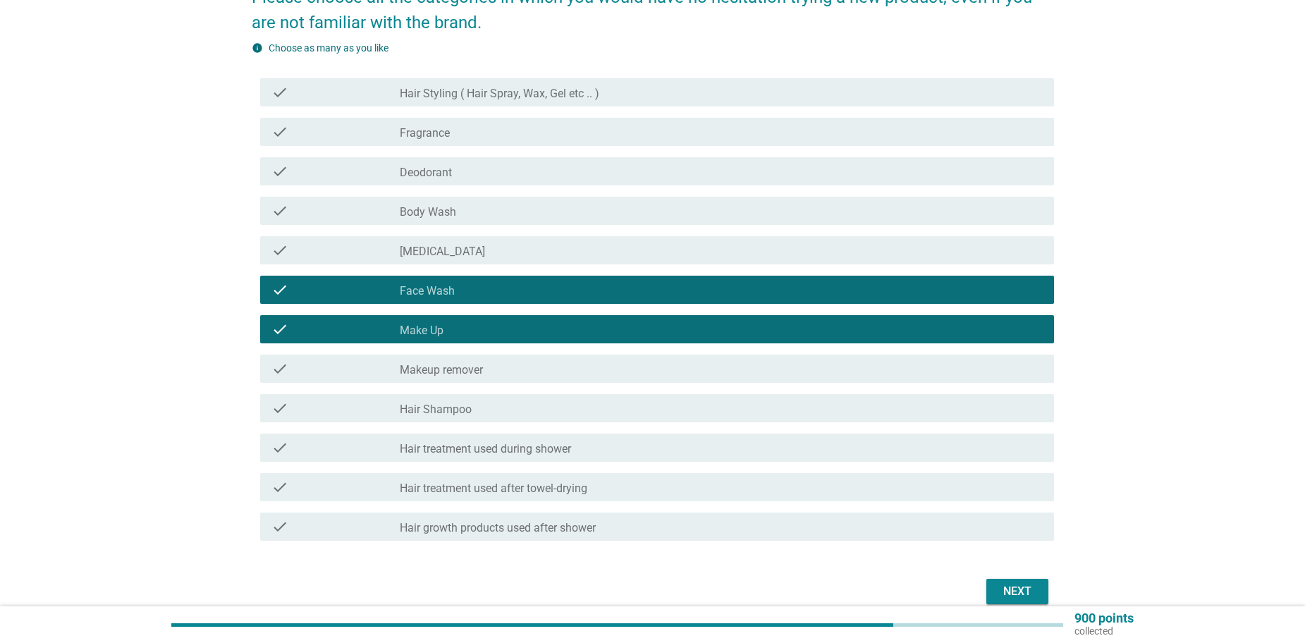
click at [575, 329] on div "check_box_outline_blank Make Up" at bounding box center [721, 329] width 643 height 17
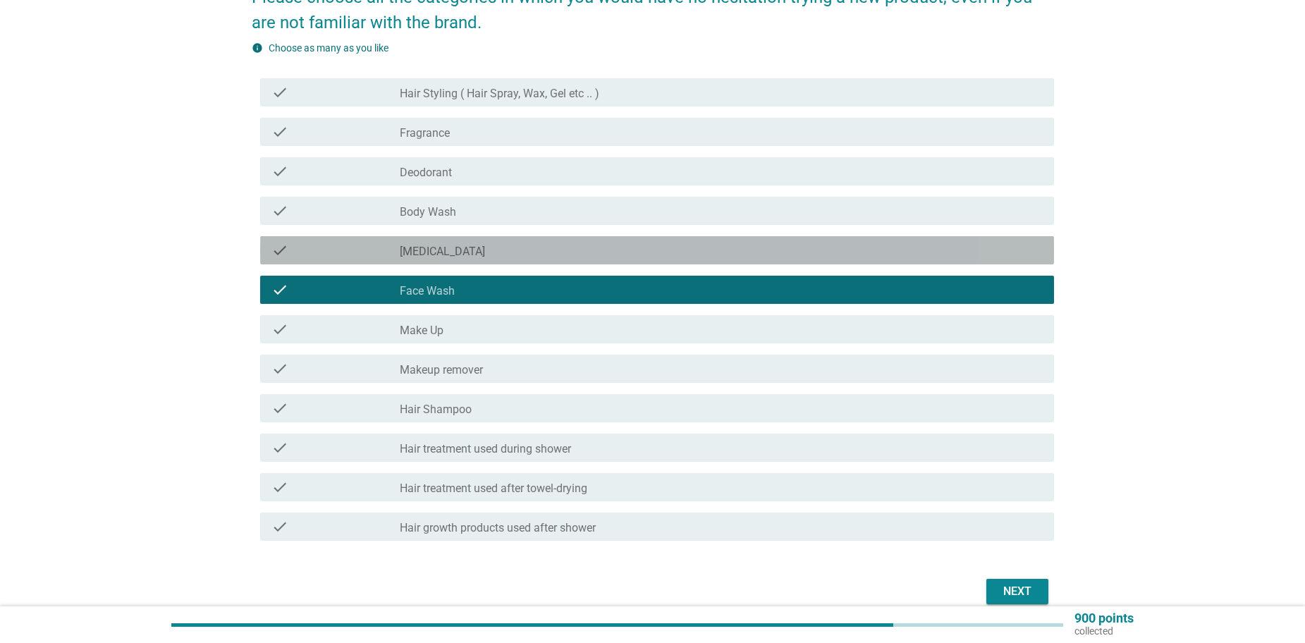
click at [518, 252] on div "check_box_outline_blank [MEDICAL_DATA]" at bounding box center [721, 250] width 643 height 17
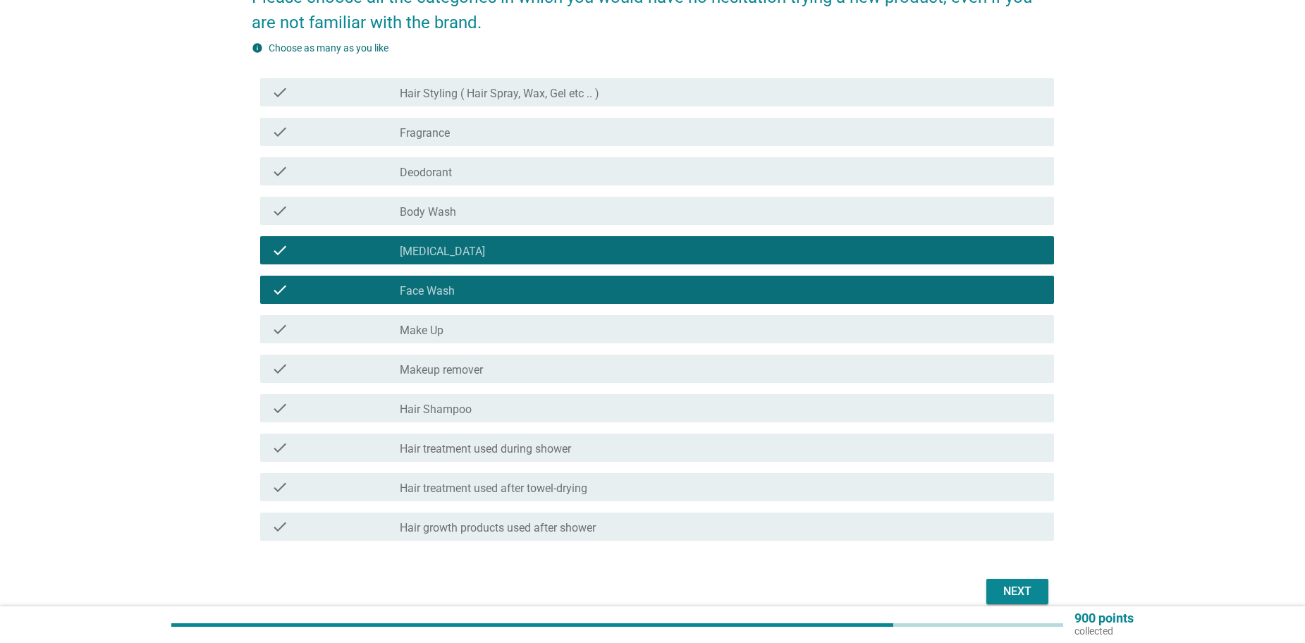
click at [559, 116] on div "check check_box_outline_blank Fragrance" at bounding box center [653, 131] width 802 height 39
click at [560, 123] on div "check check_box_outline_blank Fragrance" at bounding box center [657, 132] width 794 height 28
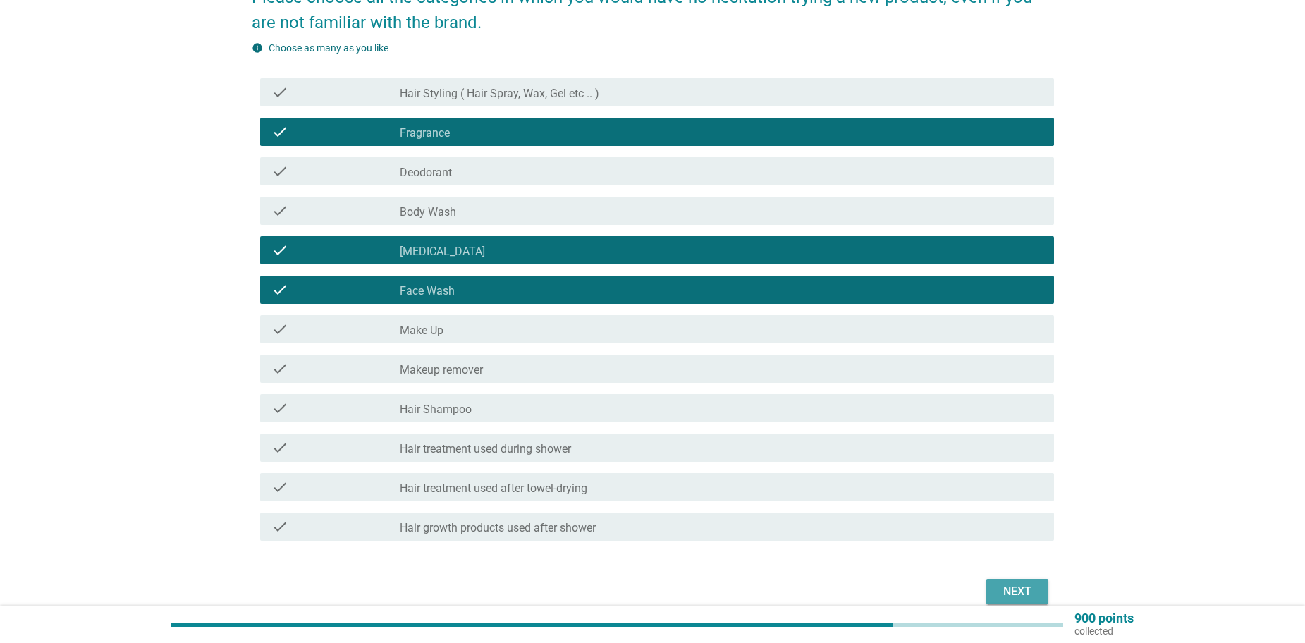
click at [1015, 583] on div "Next" at bounding box center [1017, 591] width 39 height 17
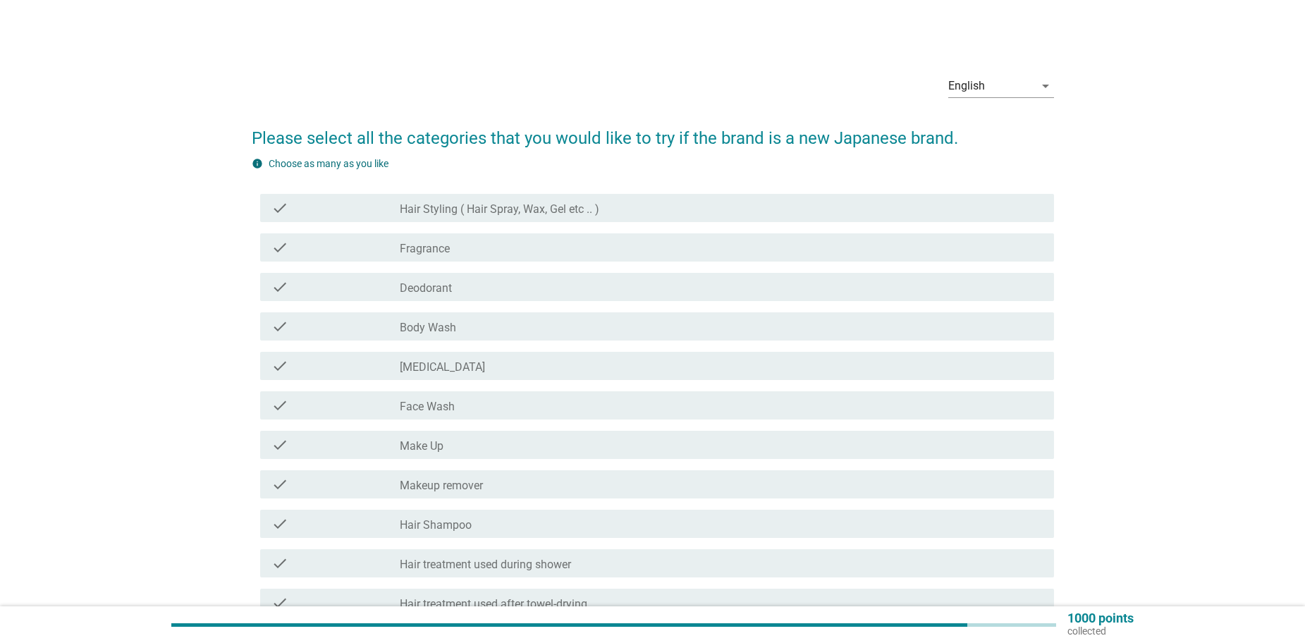
click at [465, 408] on div "check_box_outline_blank Face Wash" at bounding box center [721, 405] width 643 height 17
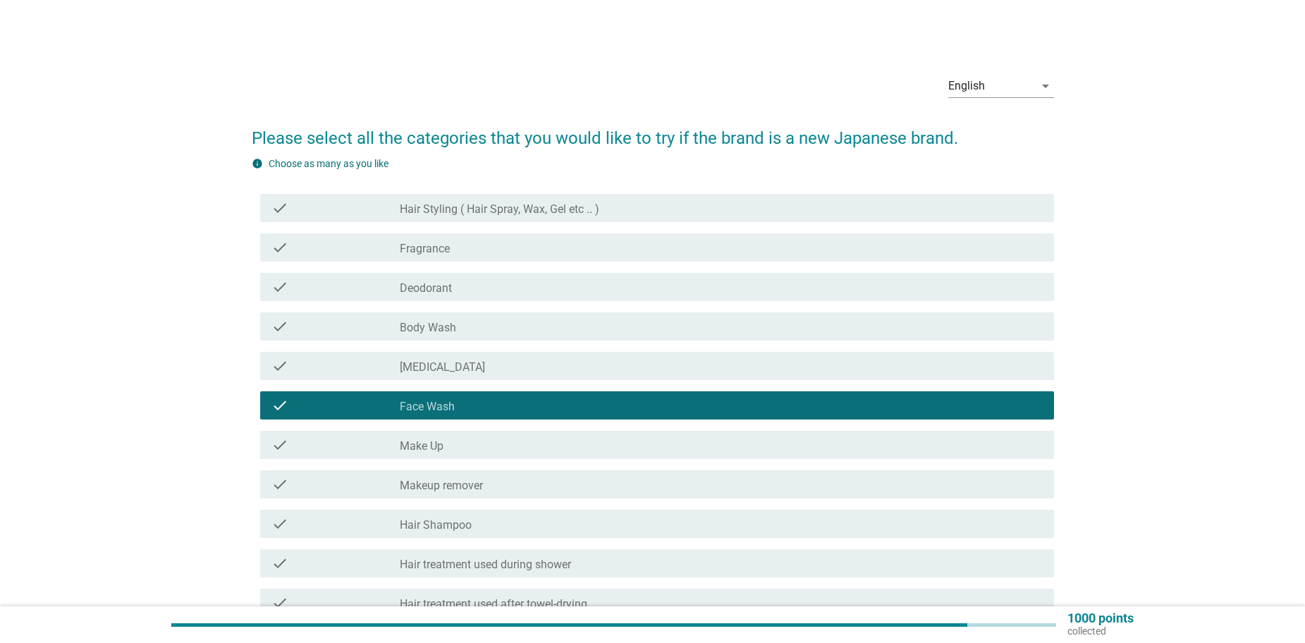
click at [448, 444] on div "check_box_outline_blank Make Up" at bounding box center [721, 444] width 643 height 17
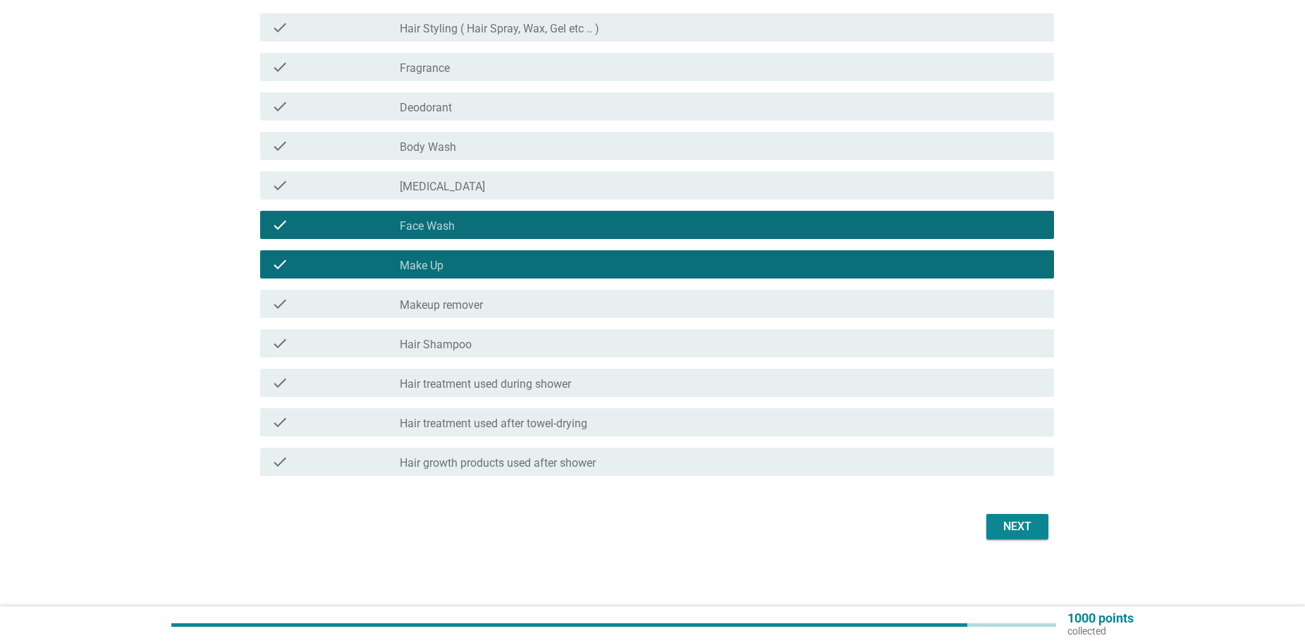
scroll to position [181, 0]
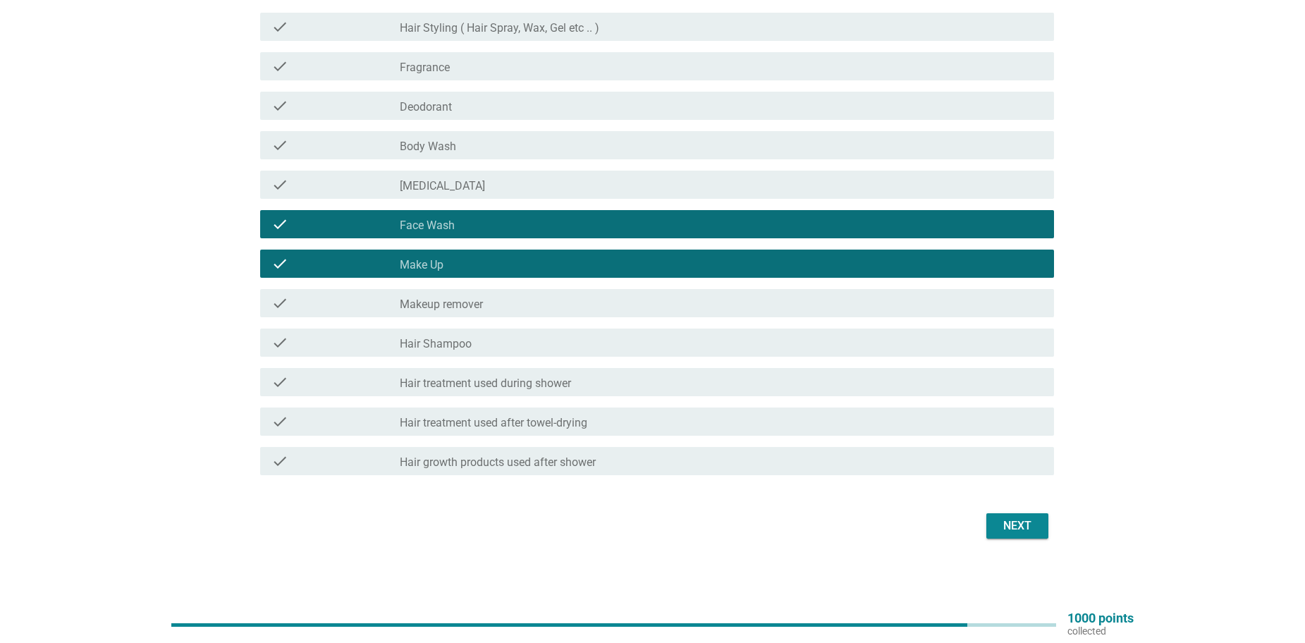
click at [522, 267] on div "check_box_outline_blank Make Up" at bounding box center [721, 263] width 643 height 17
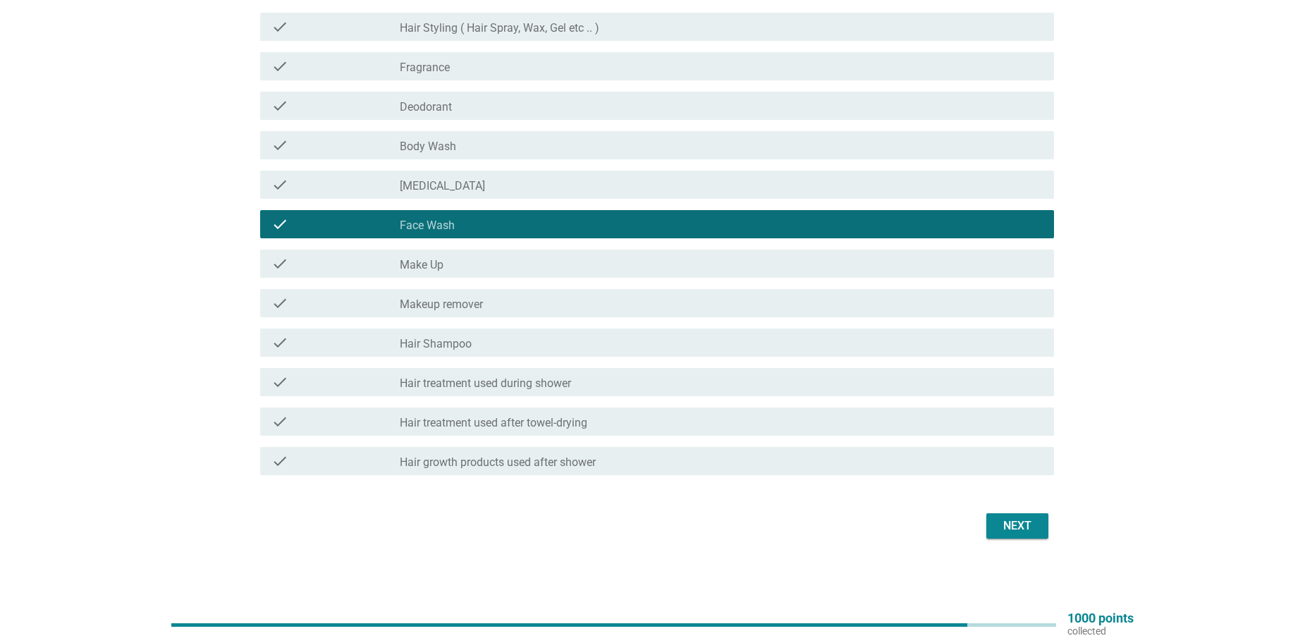
click at [485, 336] on div "check_box_outline_blank Hair Shampoo" at bounding box center [721, 342] width 643 height 17
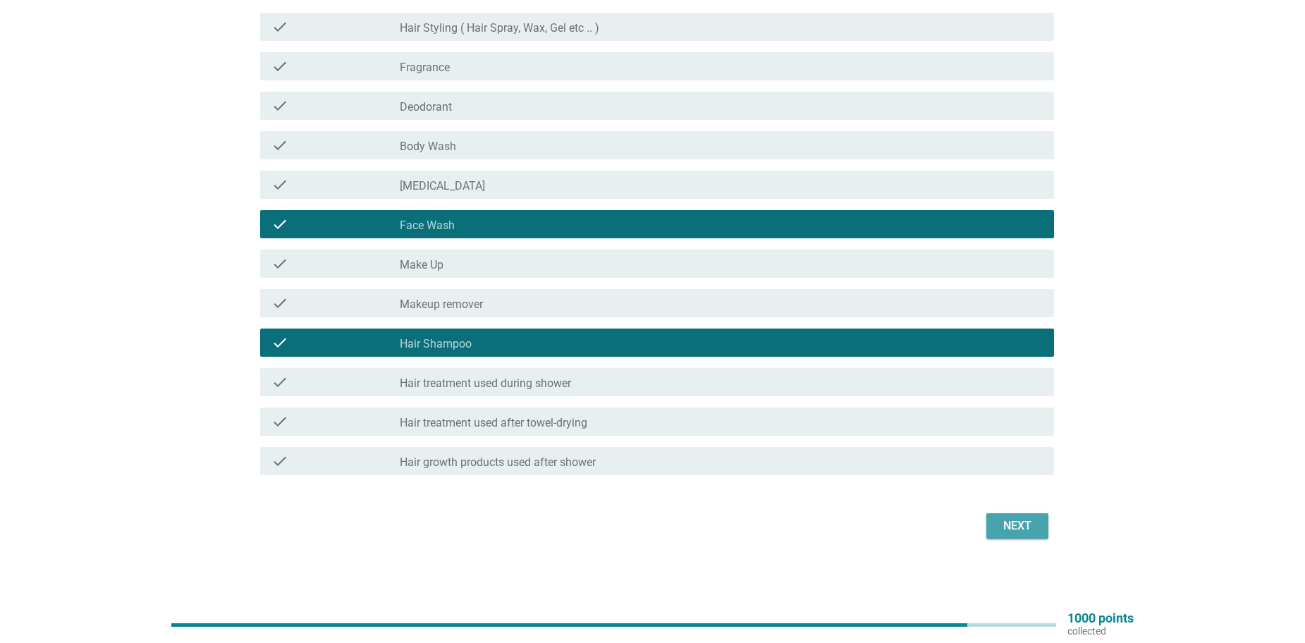
click at [1009, 517] on button "Next" at bounding box center [1017, 525] width 62 height 25
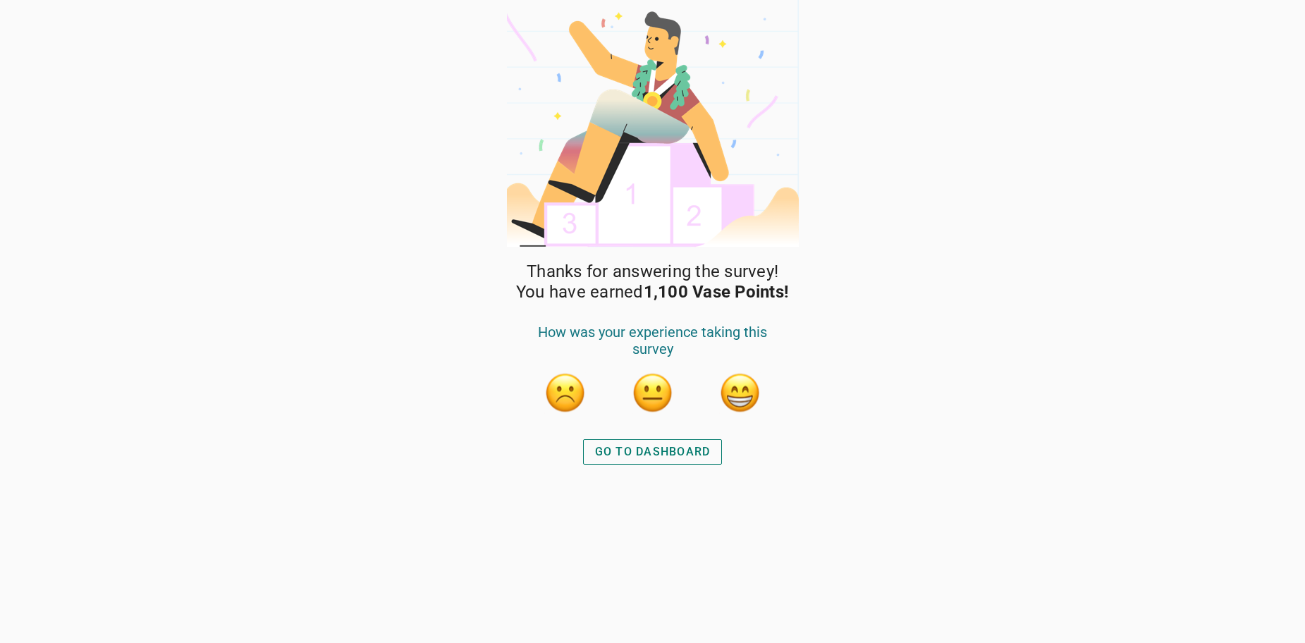
click at [666, 462] on button "GO TO DASHBOARD" at bounding box center [653, 451] width 140 height 25
